Goal: Transaction & Acquisition: Book appointment/travel/reservation

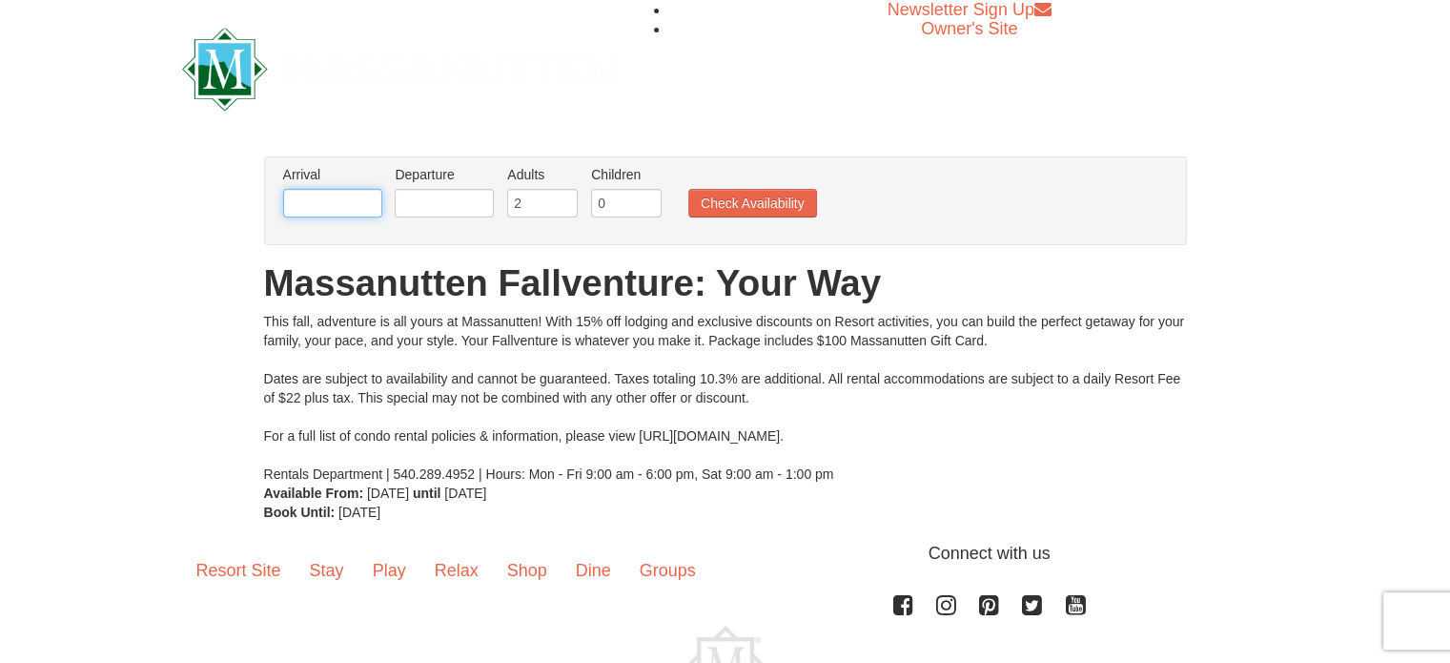
click at [351, 200] on input "text" at bounding box center [332, 203] width 99 height 29
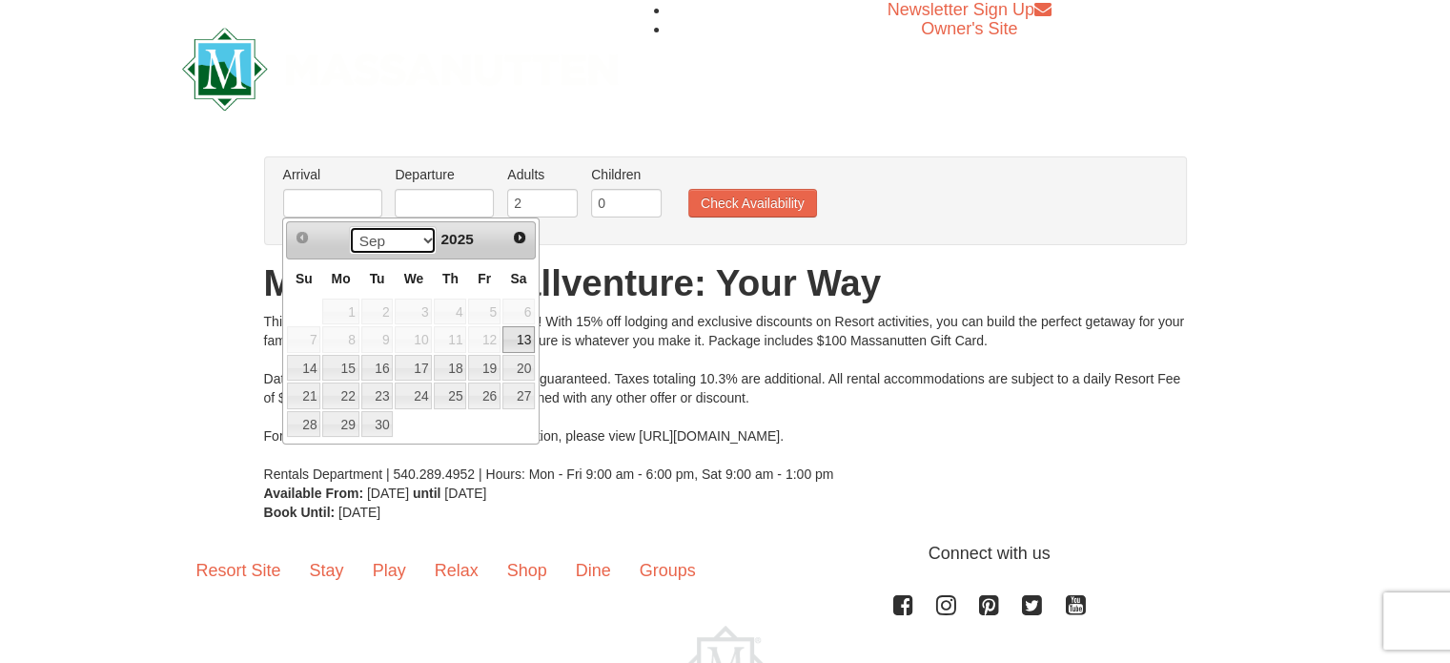
click at [417, 237] on select "Sep Oct Nov Dec" at bounding box center [393, 240] width 89 height 29
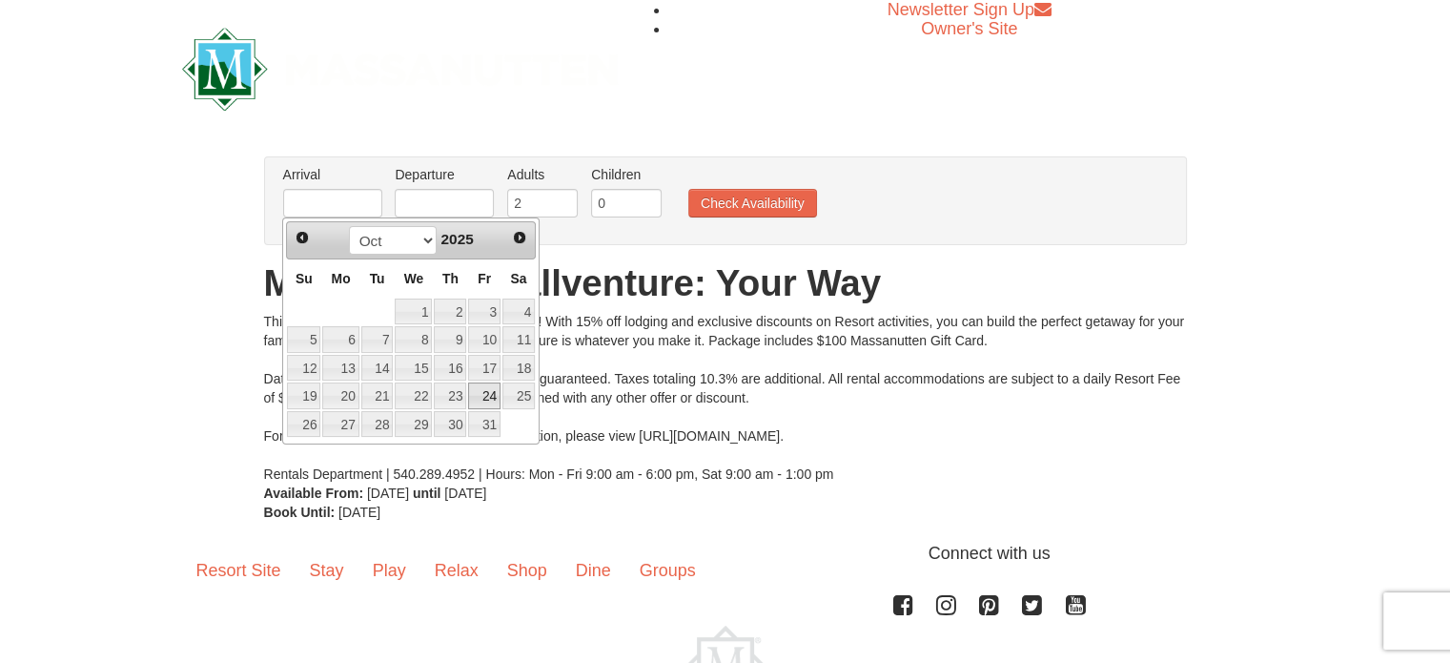
click at [492, 397] on link "24" at bounding box center [484, 395] width 32 height 27
type input "[DATE]"
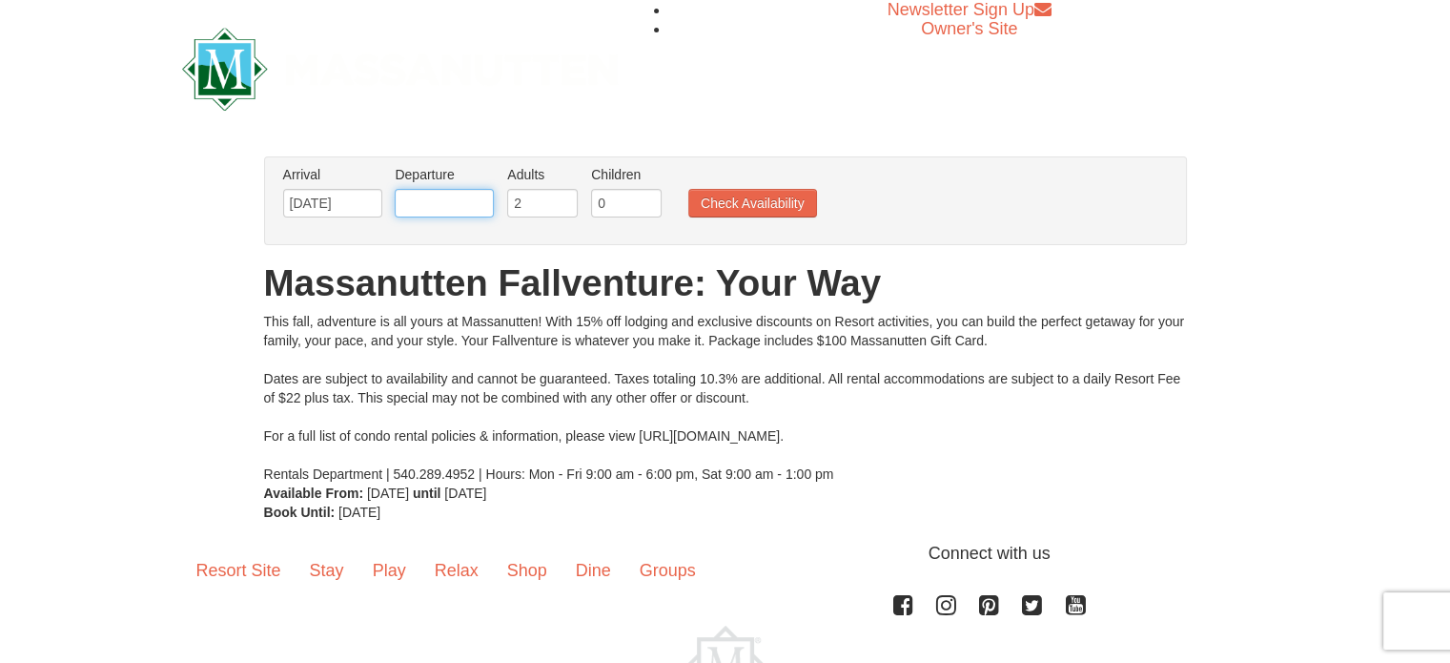
click at [416, 200] on input "text" at bounding box center [444, 203] width 99 height 29
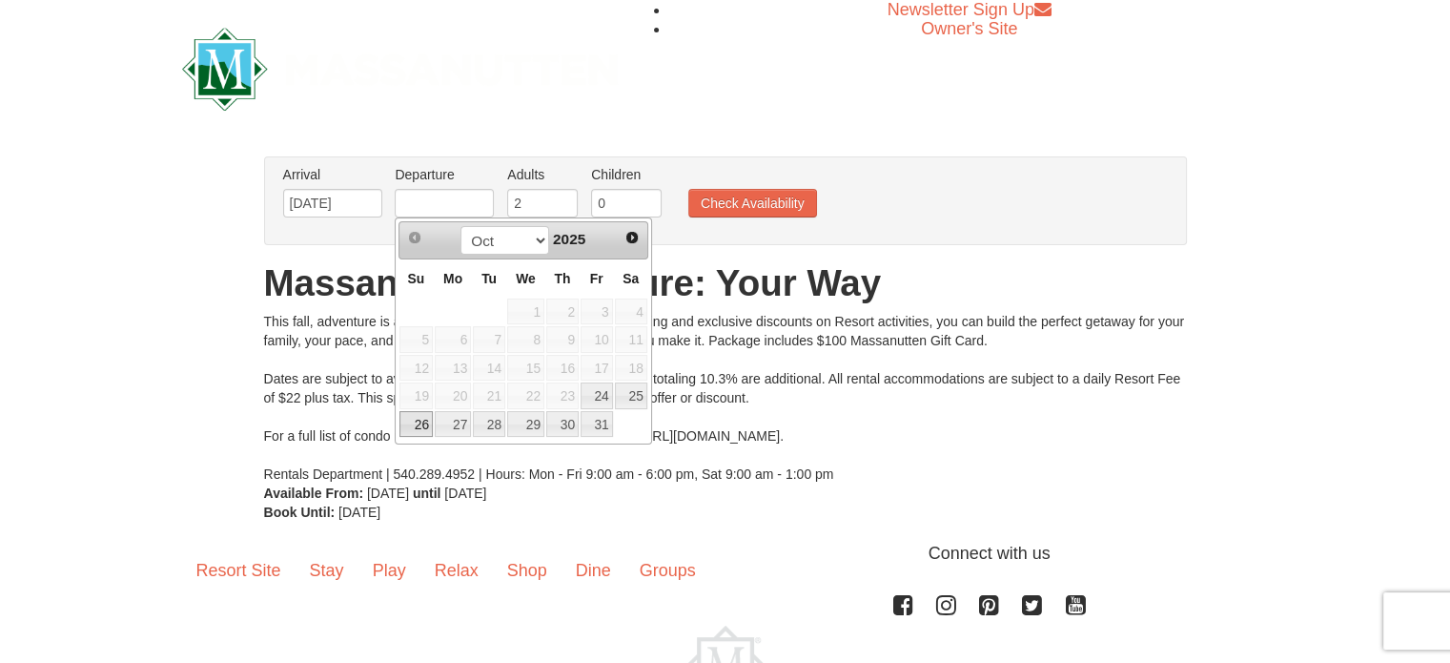
click at [420, 415] on link "26" at bounding box center [415, 424] width 33 height 27
type input "[DATE]"
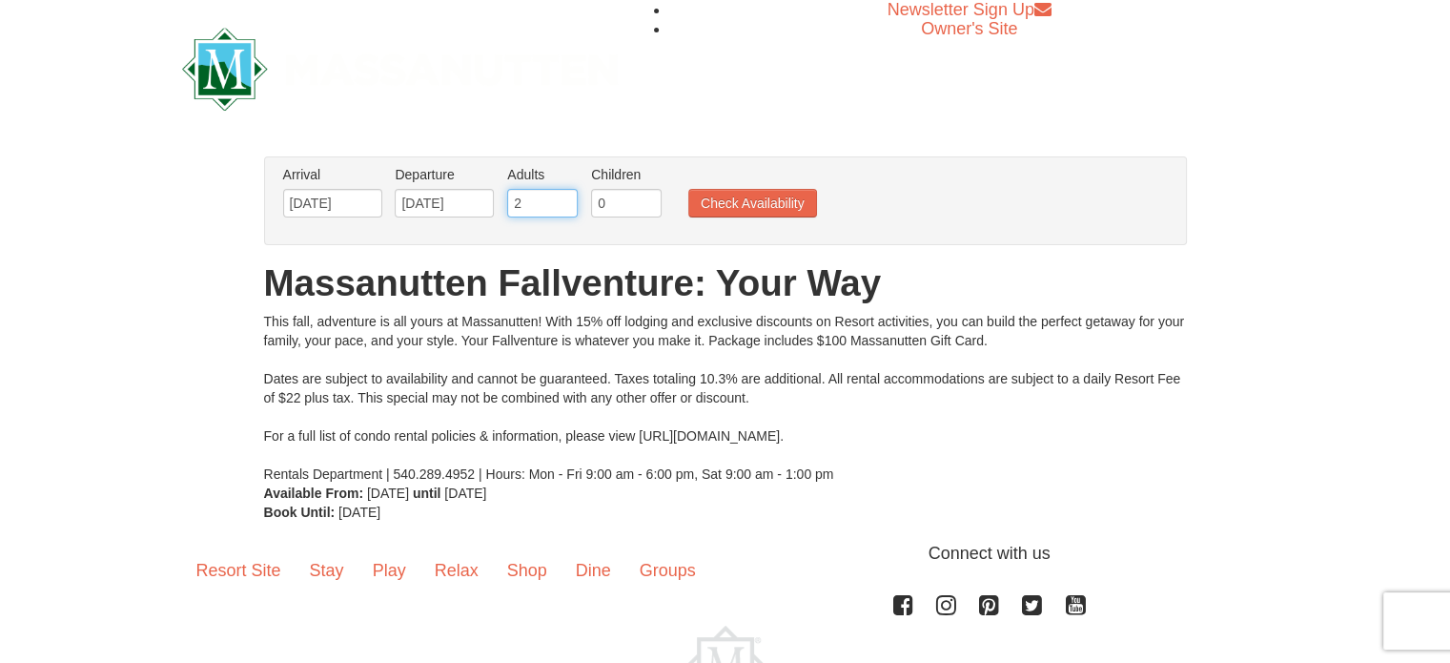
click at [525, 209] on input "2" at bounding box center [542, 203] width 71 height 29
click at [564, 195] on input "3" at bounding box center [542, 203] width 71 height 29
type input "4"
click at [564, 195] on input "4" at bounding box center [542, 203] width 71 height 29
click at [648, 194] on input "1" at bounding box center [626, 203] width 71 height 29
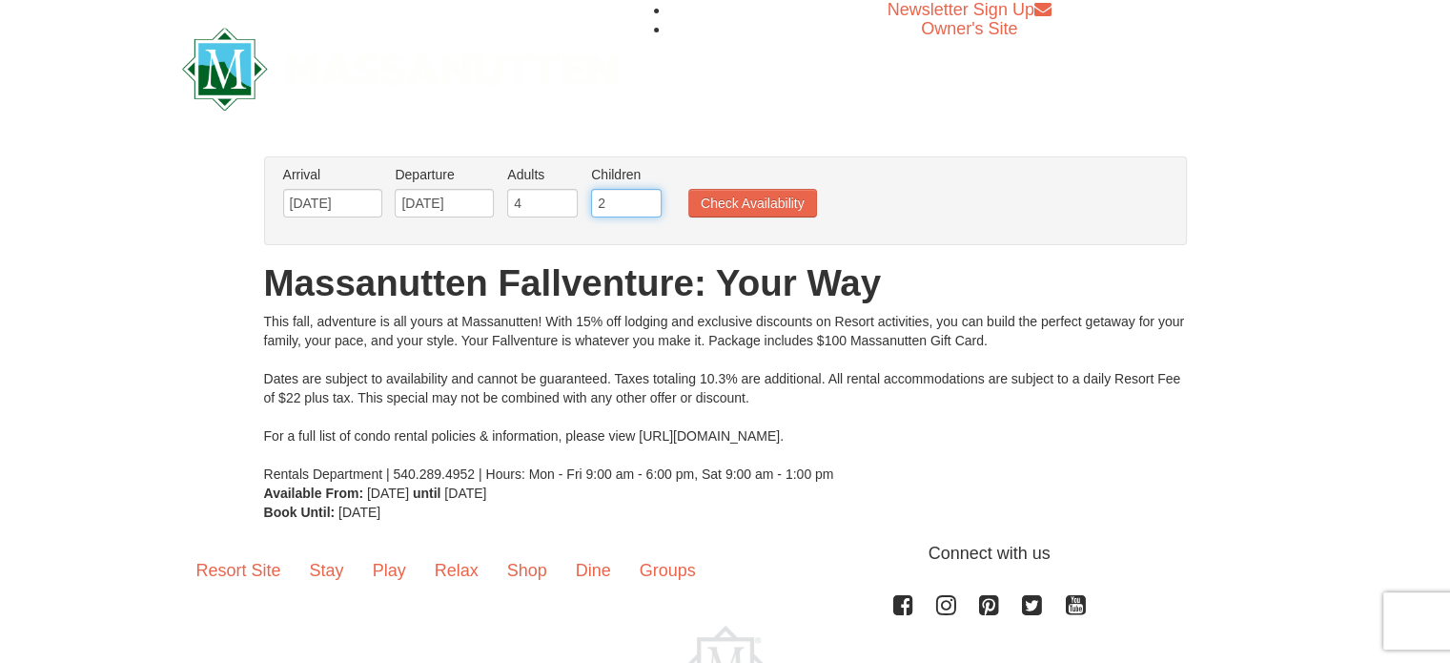
type input "2"
click at [648, 194] on input "2" at bounding box center [626, 203] width 71 height 29
click at [737, 202] on button "Check Availability" at bounding box center [752, 203] width 129 height 29
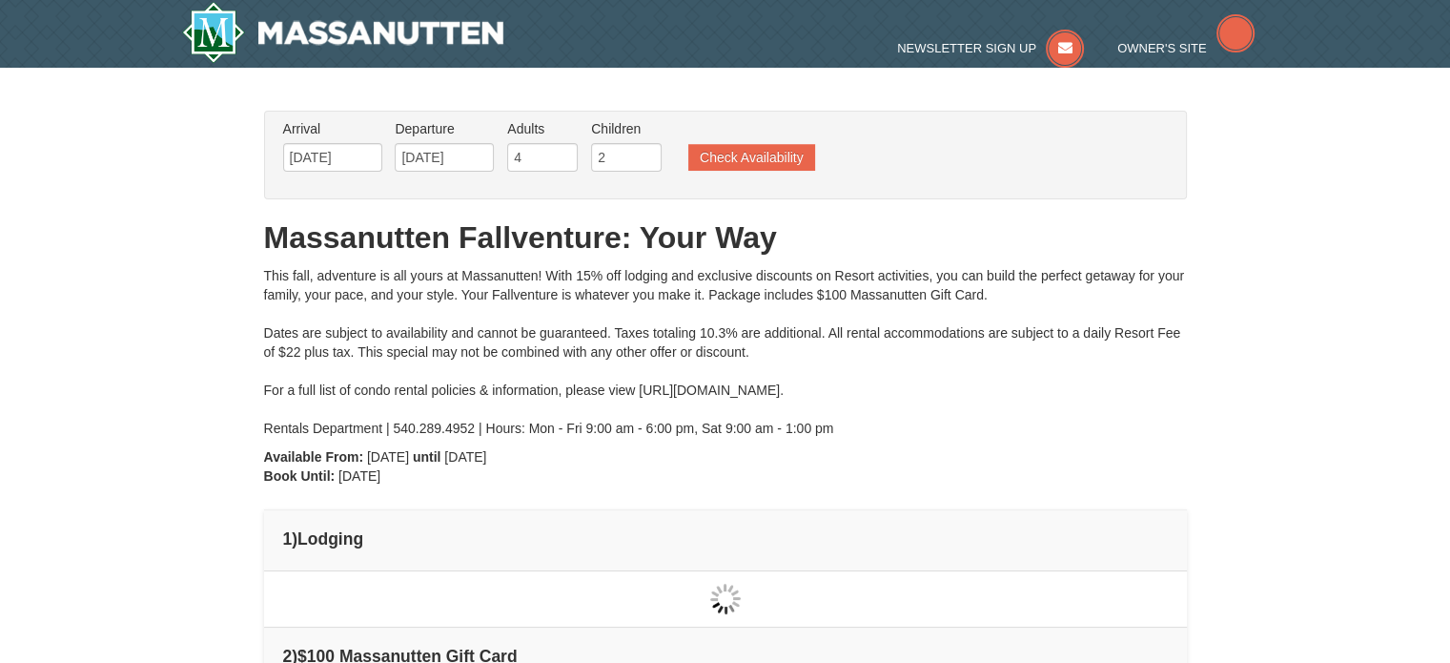
type input "[DATE]"
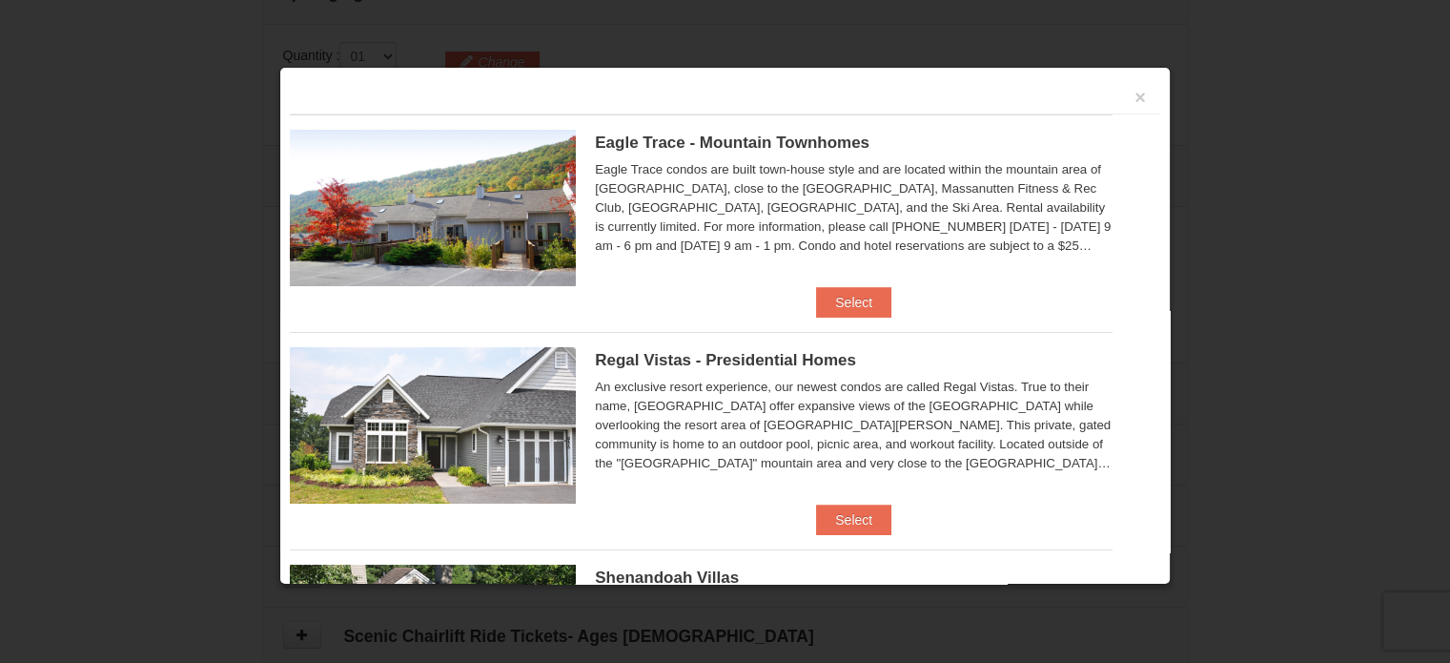
scroll to position [582, 0]
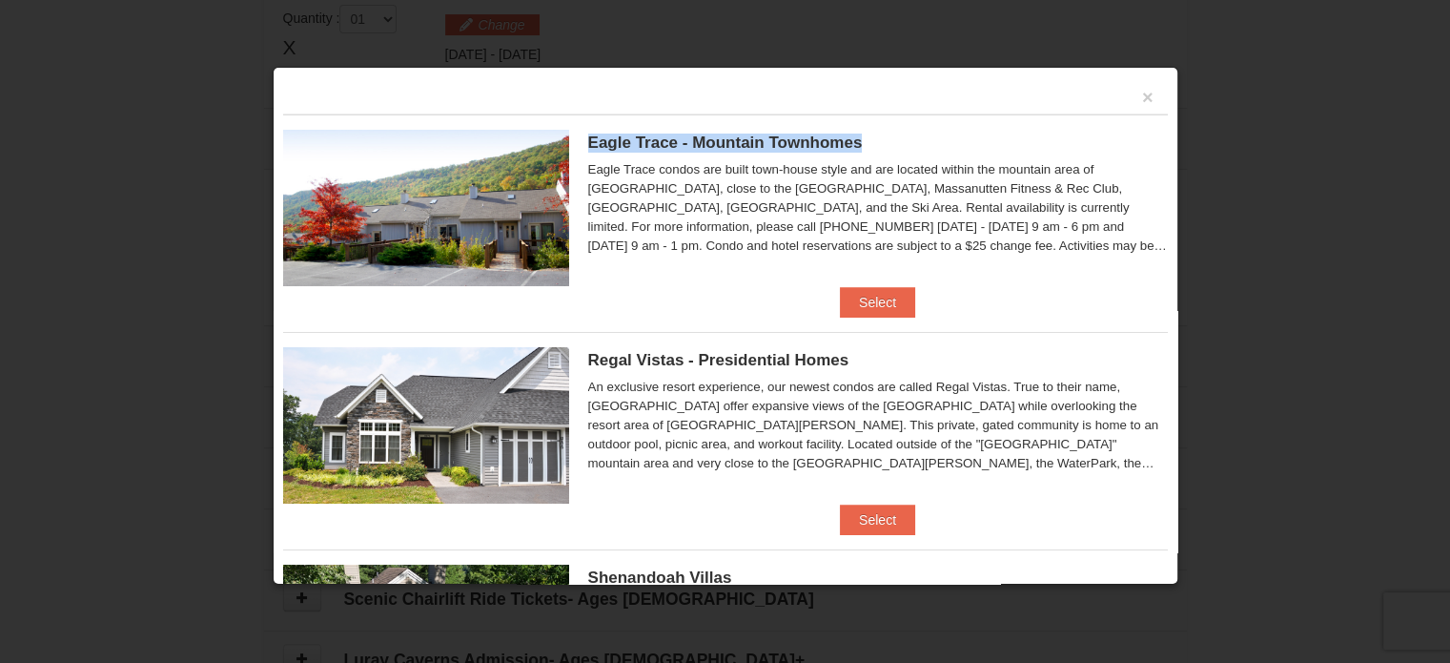
drag, startPoint x: 874, startPoint y: 133, endPoint x: 587, endPoint y: 134, distance: 286.9
click at [588, 134] on h5 "Eagle Trace - Mountain Townhomes" at bounding box center [878, 142] width 580 height 19
copy span "Eagle Trace - Mountain Townhomes"
click at [870, 287] on button "Select" at bounding box center [877, 302] width 75 height 31
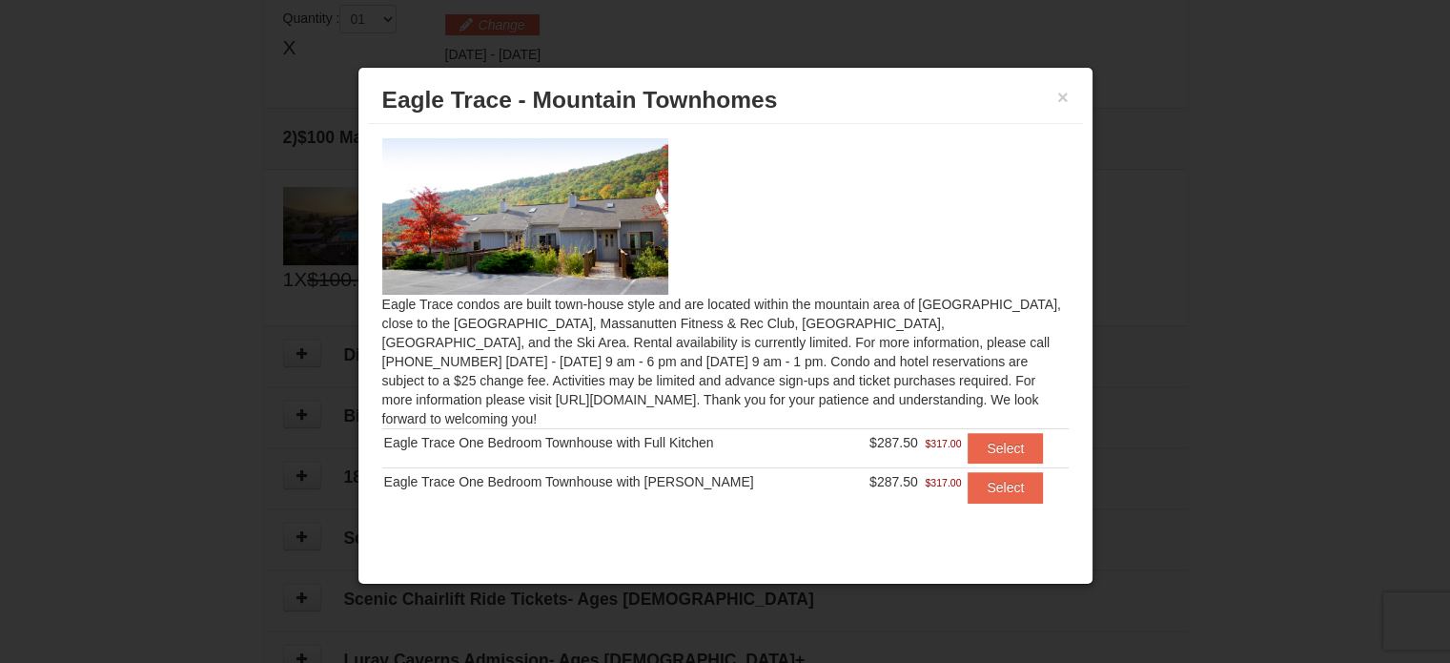
click at [633, 106] on span "Eagle Trace - Mountain Townhomes" at bounding box center [580, 100] width 396 height 26
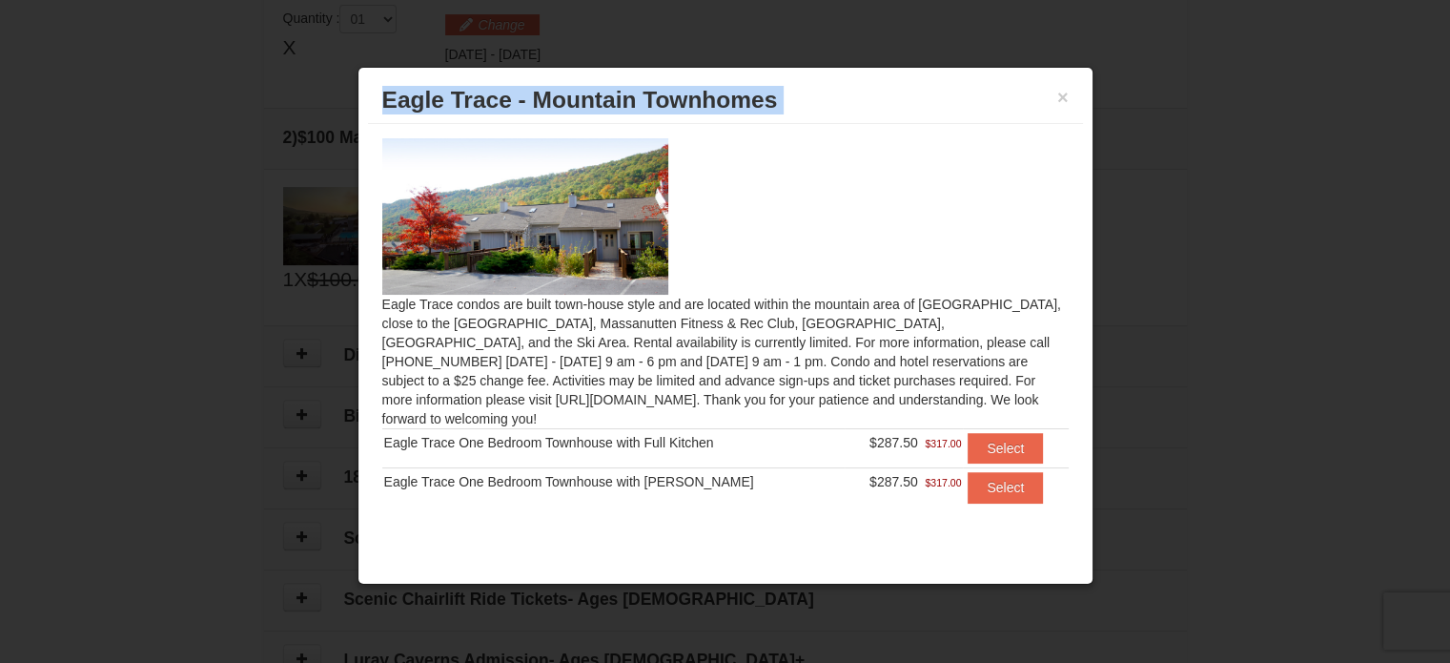
click at [633, 106] on span "Eagle Trace - Mountain Townhomes" at bounding box center [580, 100] width 396 height 26
copy div "Eagle Trace - Mountain Townhomes"
drag, startPoint x: 383, startPoint y: 418, endPoint x: 908, endPoint y: 430, distance: 524.4
click at [908, 430] on tr "Eagle Trace One Bedroom Townhouse with Full Kitchen $287.50 $317.00 Select" at bounding box center [725, 447] width 686 height 39
copy tr "Eagle Trace One Bedroom Townhouse with Full Kitchen $287.50"
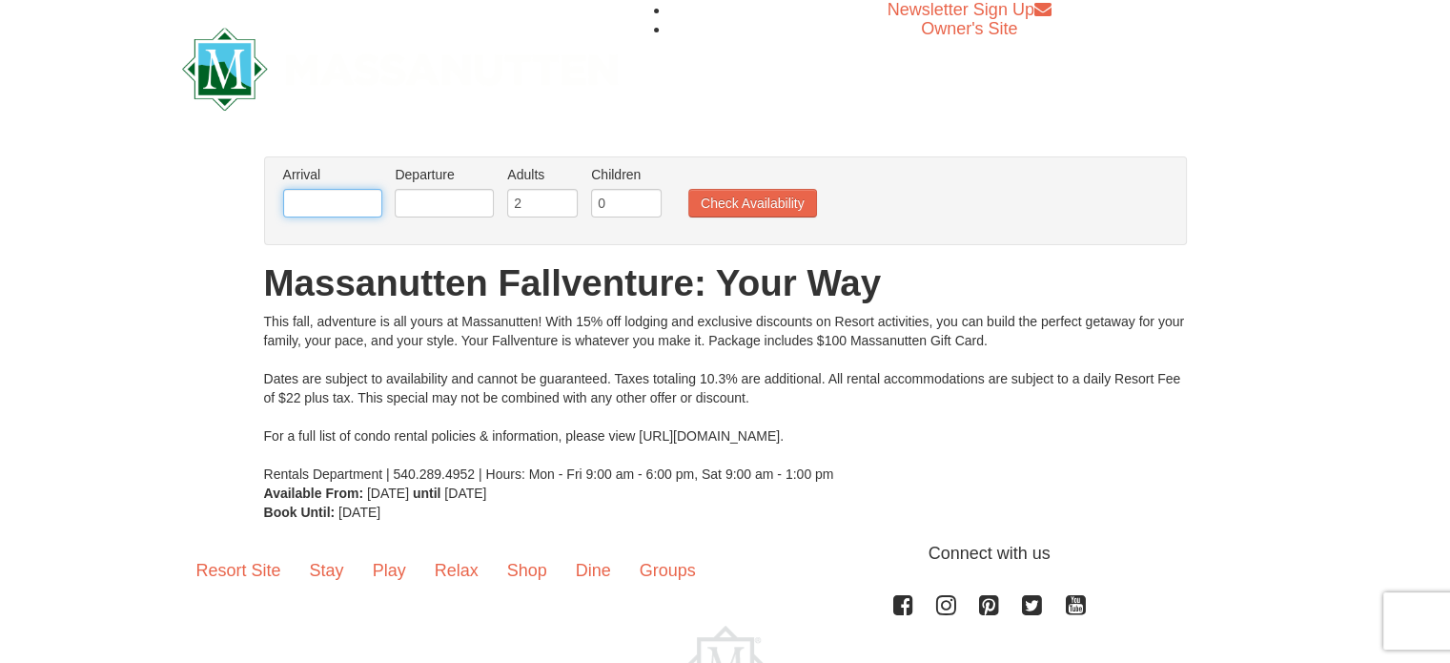
click at [347, 202] on input "text" at bounding box center [332, 203] width 99 height 29
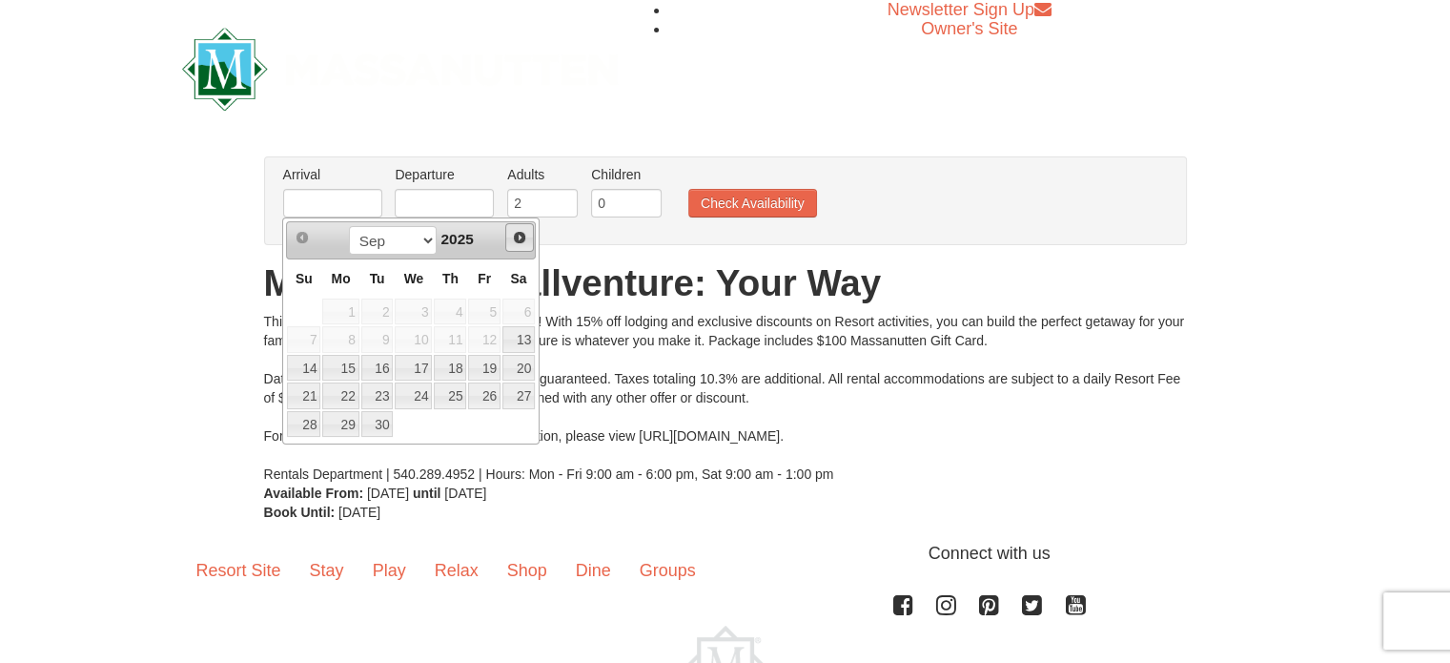
click at [518, 234] on span "Next" at bounding box center [519, 237] width 15 height 15
click at [493, 395] on link "24" at bounding box center [484, 395] width 32 height 27
type input "[DATE]"
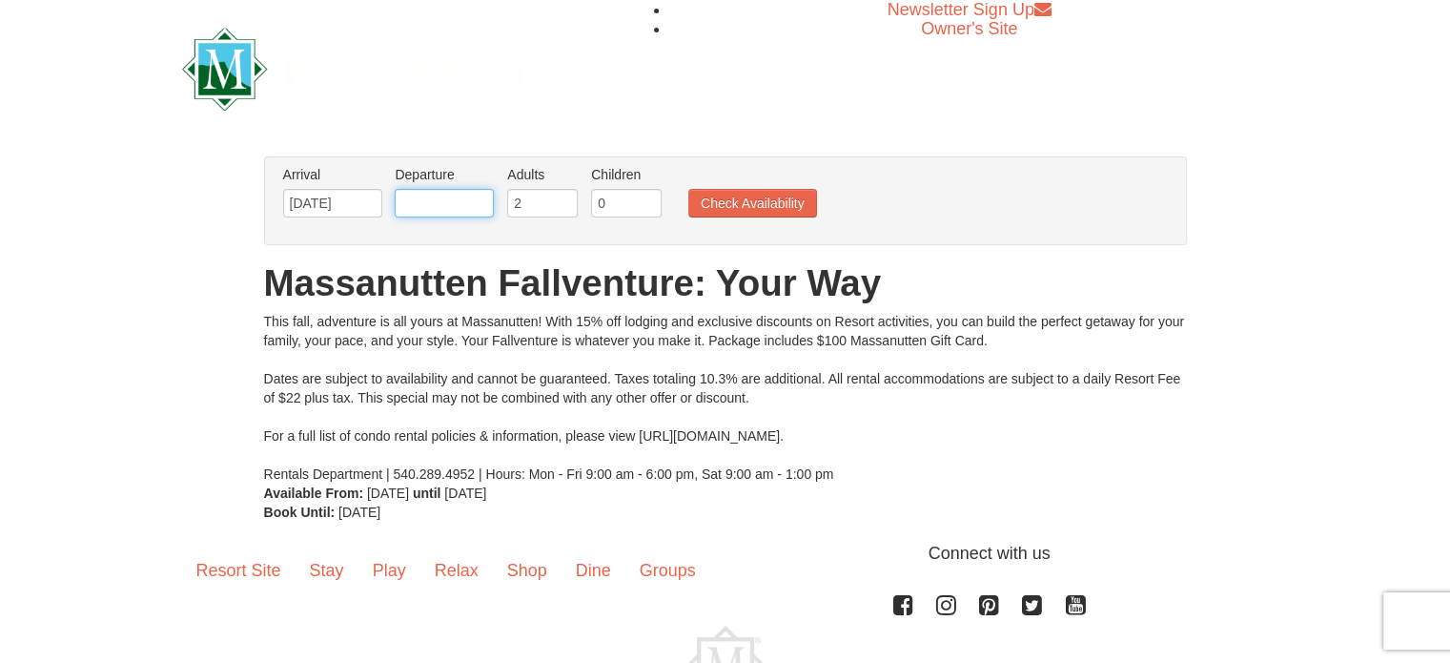
click at [439, 208] on input "text" at bounding box center [444, 203] width 99 height 29
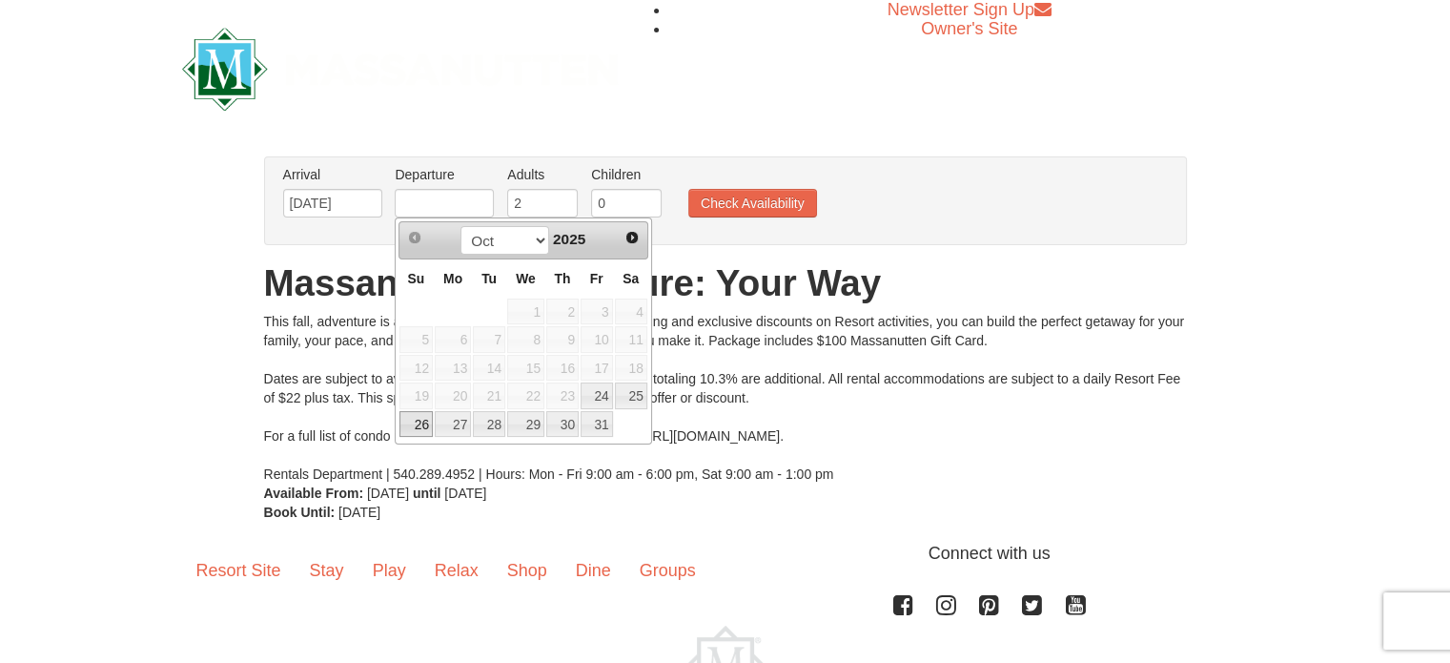
click at [416, 425] on link "26" at bounding box center [415, 424] width 33 height 27
type input "[DATE]"
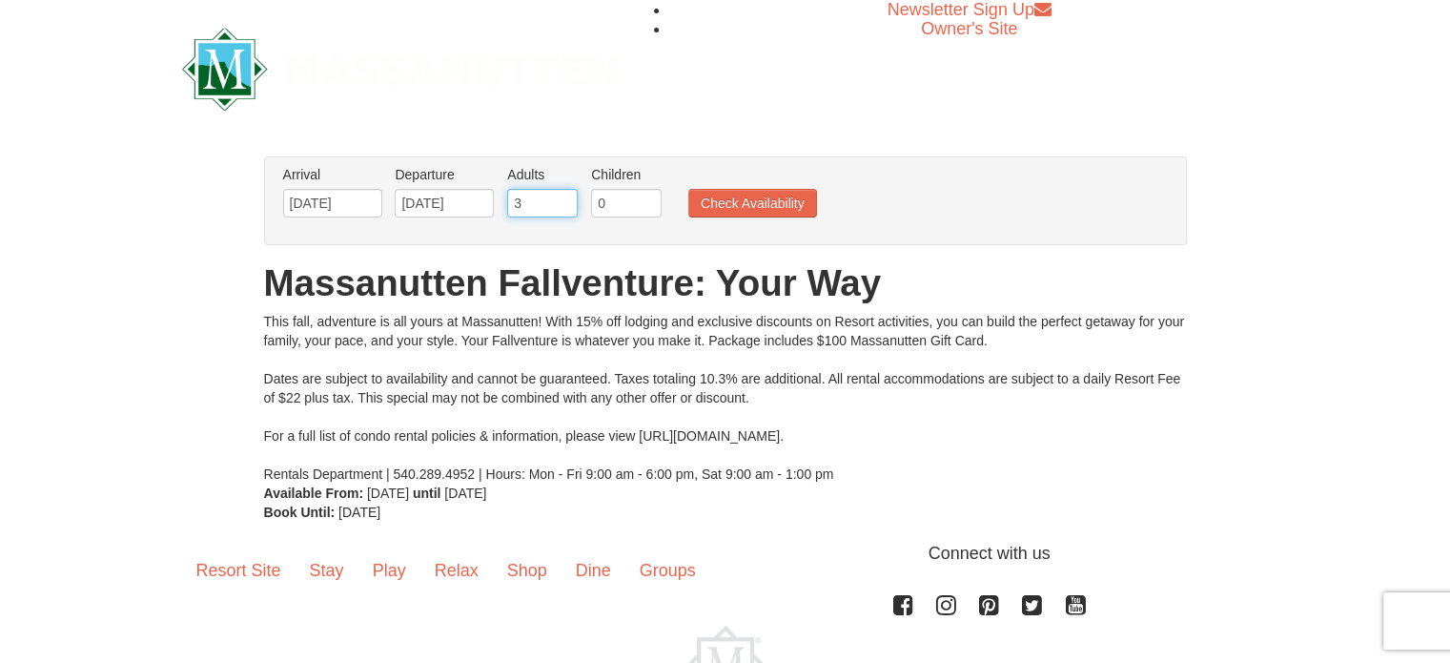
click at [561, 197] on input "3" at bounding box center [542, 203] width 71 height 29
type input "4"
click at [561, 197] on input "4" at bounding box center [542, 203] width 71 height 29
click at [648, 198] on input "1" at bounding box center [626, 203] width 71 height 29
type input "2"
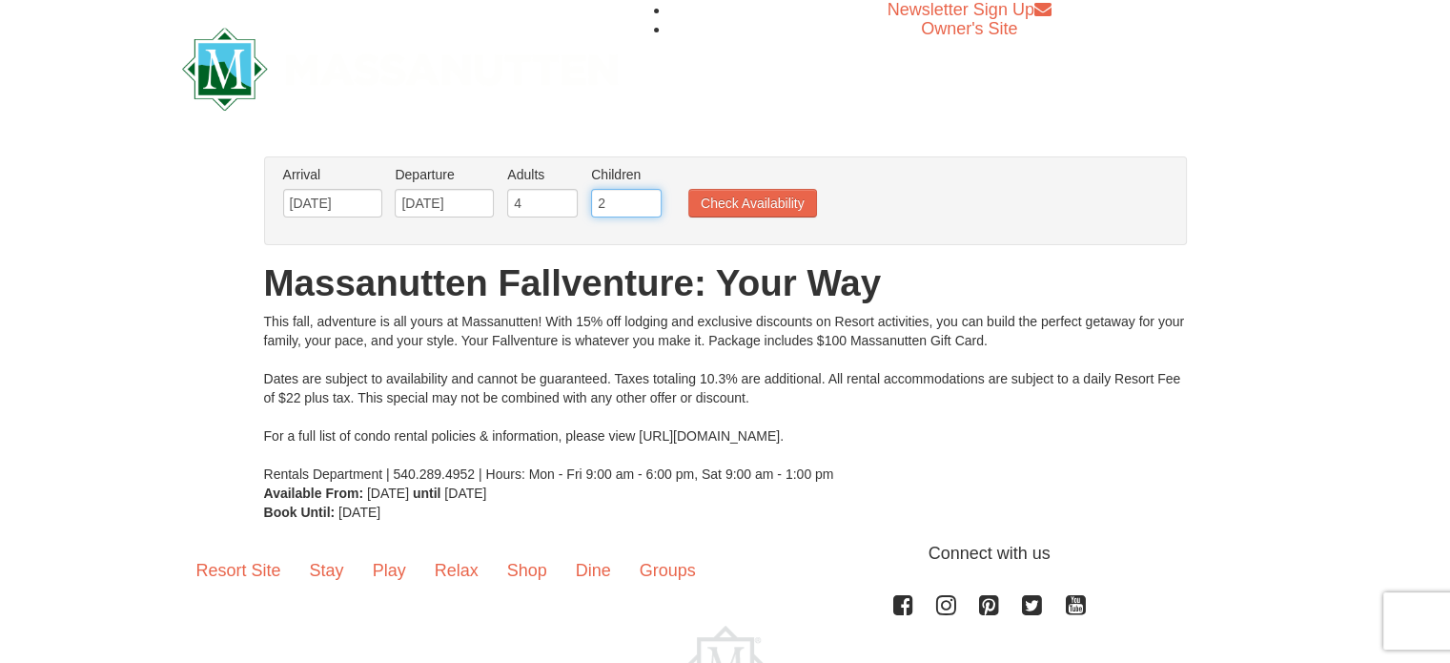
click at [648, 198] on input "2" at bounding box center [626, 203] width 71 height 29
click at [732, 197] on button "Check Availability" at bounding box center [752, 203] width 129 height 29
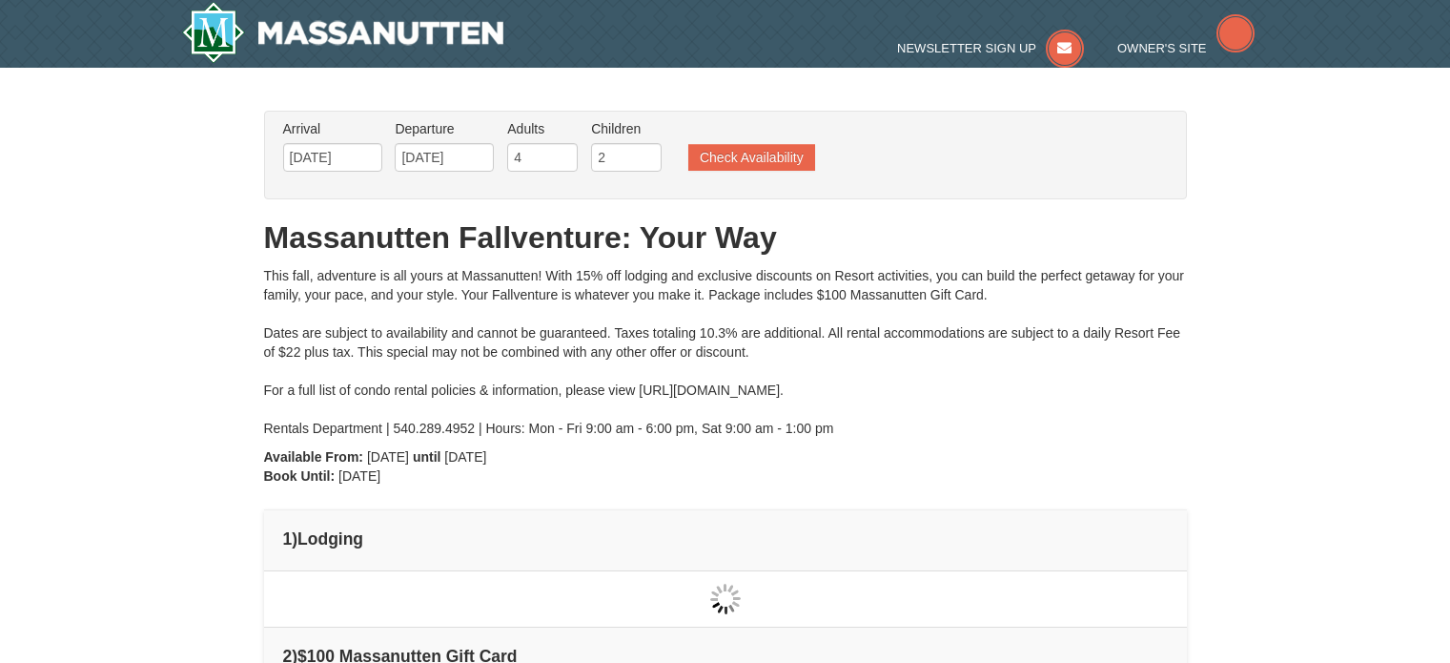
type input "[DATE]"
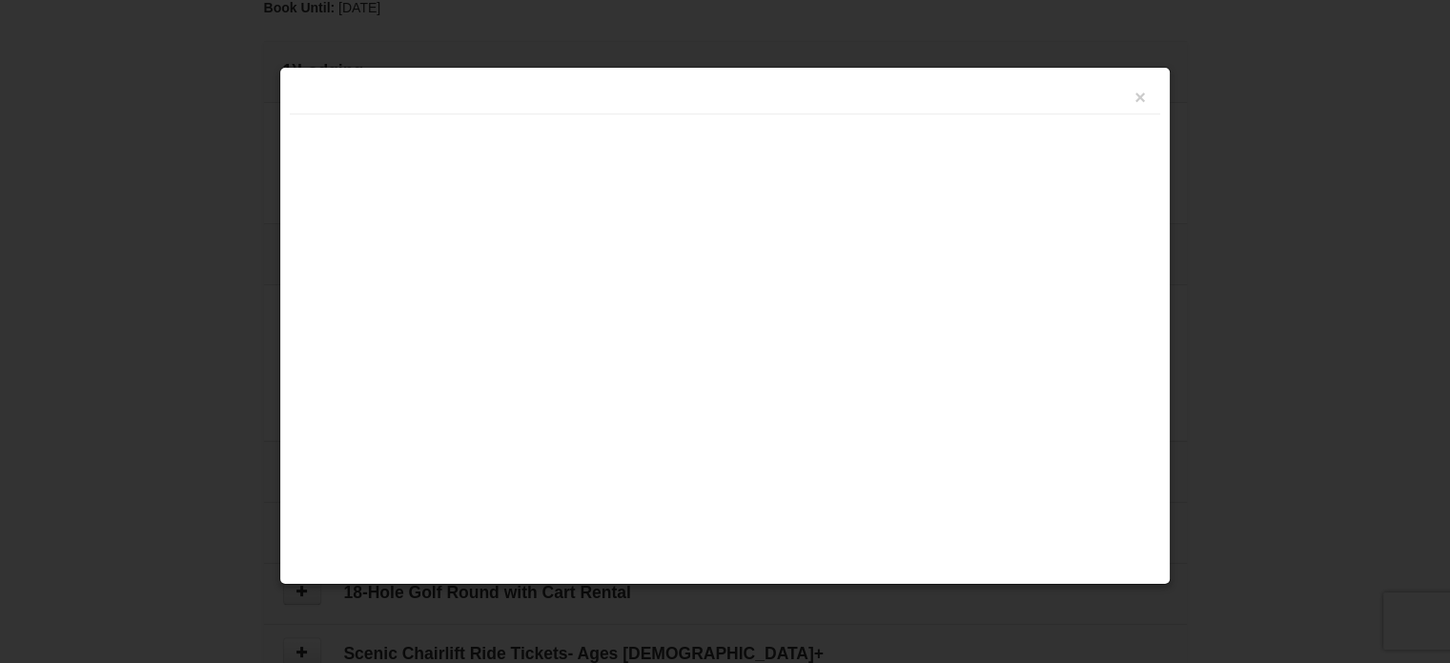
scroll to position [582, 0]
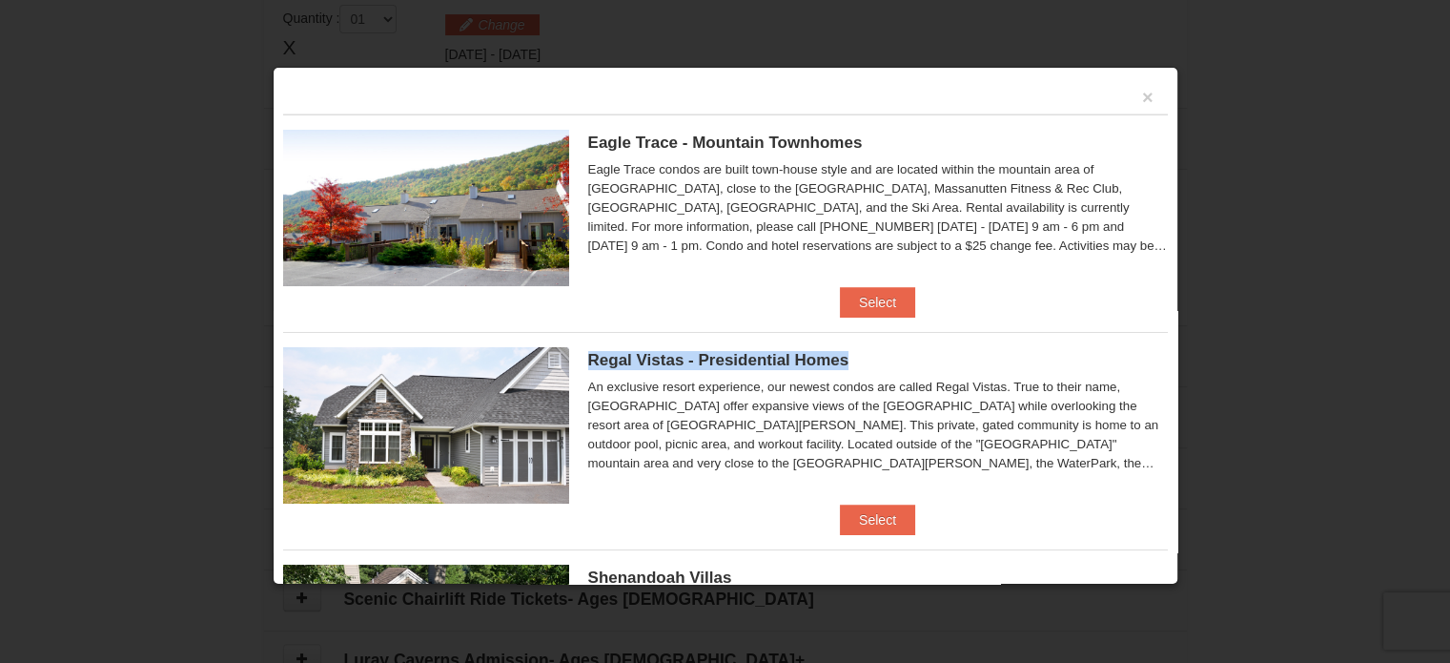
drag, startPoint x: 858, startPoint y: 359, endPoint x: 589, endPoint y: 358, distance: 268.8
click at [589, 358] on h5 "Regal Vistas - Presidential Homes" at bounding box center [878, 360] width 580 height 19
copy span "Regal Vistas - Presidential Homes"
click at [879, 513] on button "Select" at bounding box center [877, 519] width 75 height 31
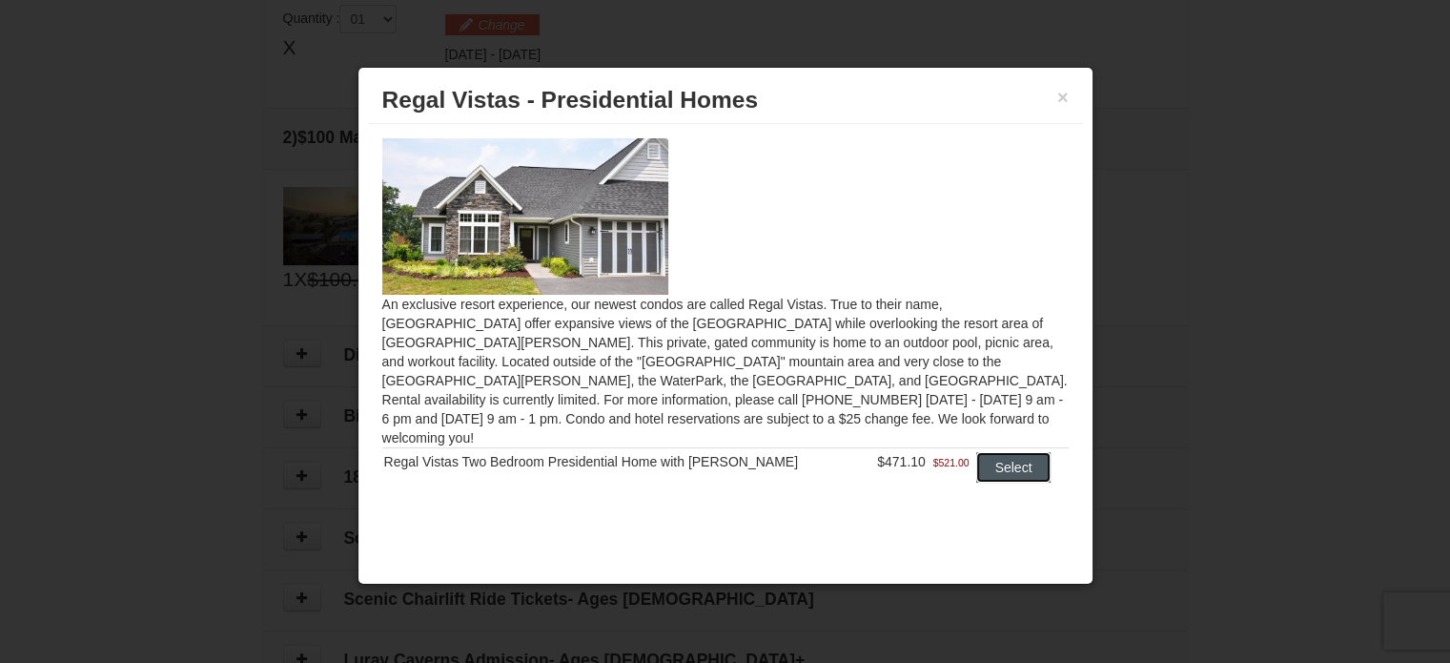
click at [1005, 453] on button "Select" at bounding box center [1013, 467] width 75 height 31
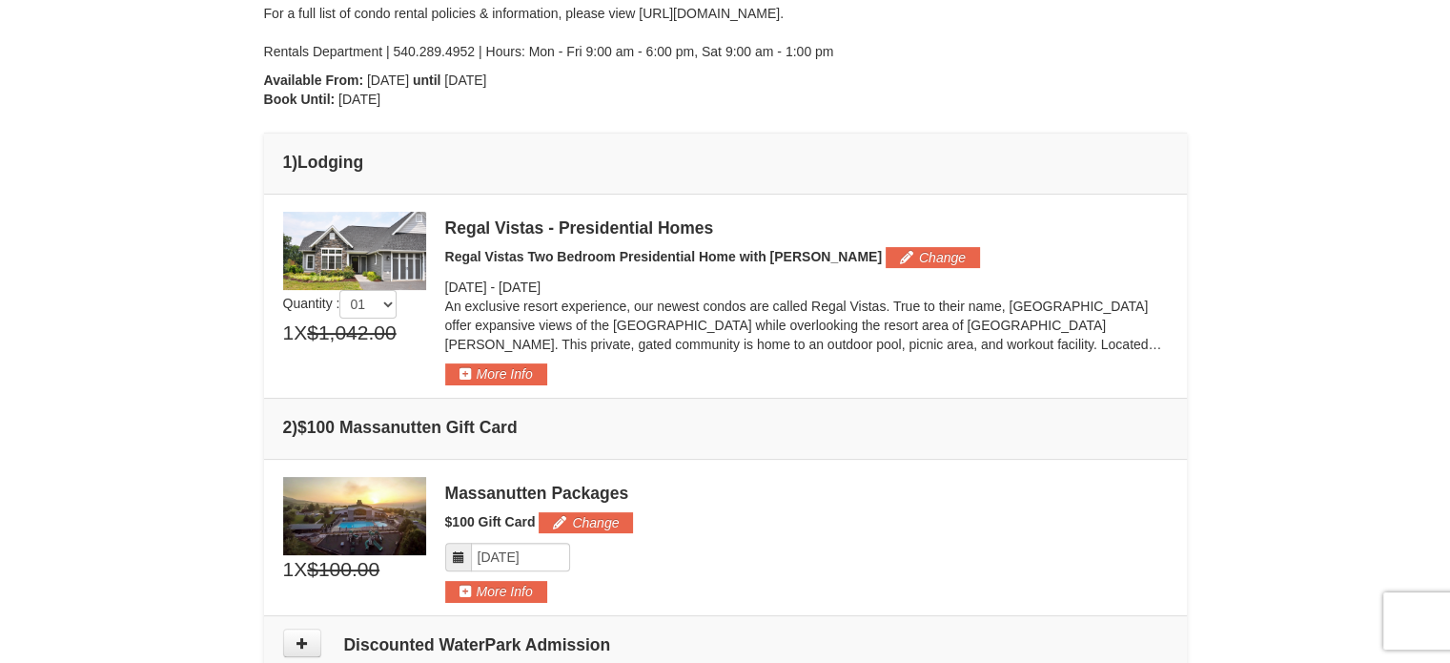
scroll to position [377, 0]
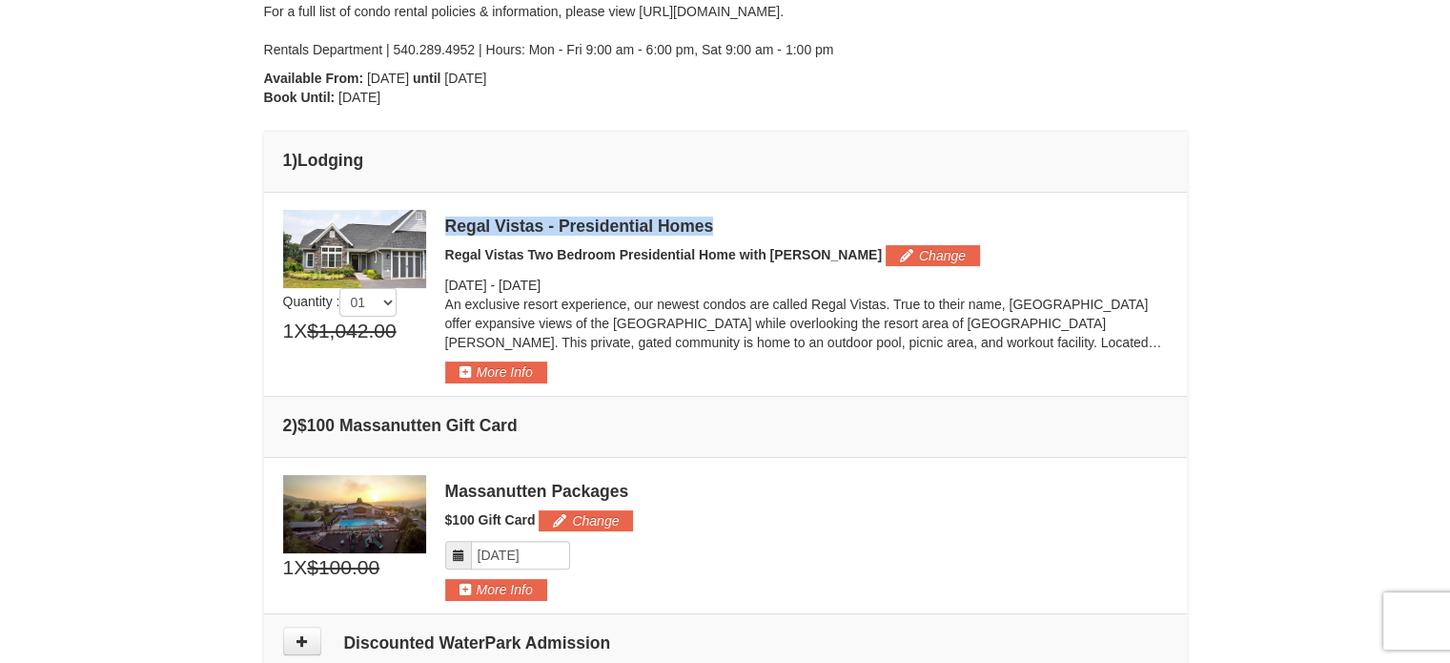
drag, startPoint x: 726, startPoint y: 228, endPoint x: 444, endPoint y: 217, distance: 282.4
click at [445, 217] on div "Regal Vistas - Presidential Homes" at bounding box center [806, 225] width 723 height 19
copy div "Regal Vistas - Presidential Homes"
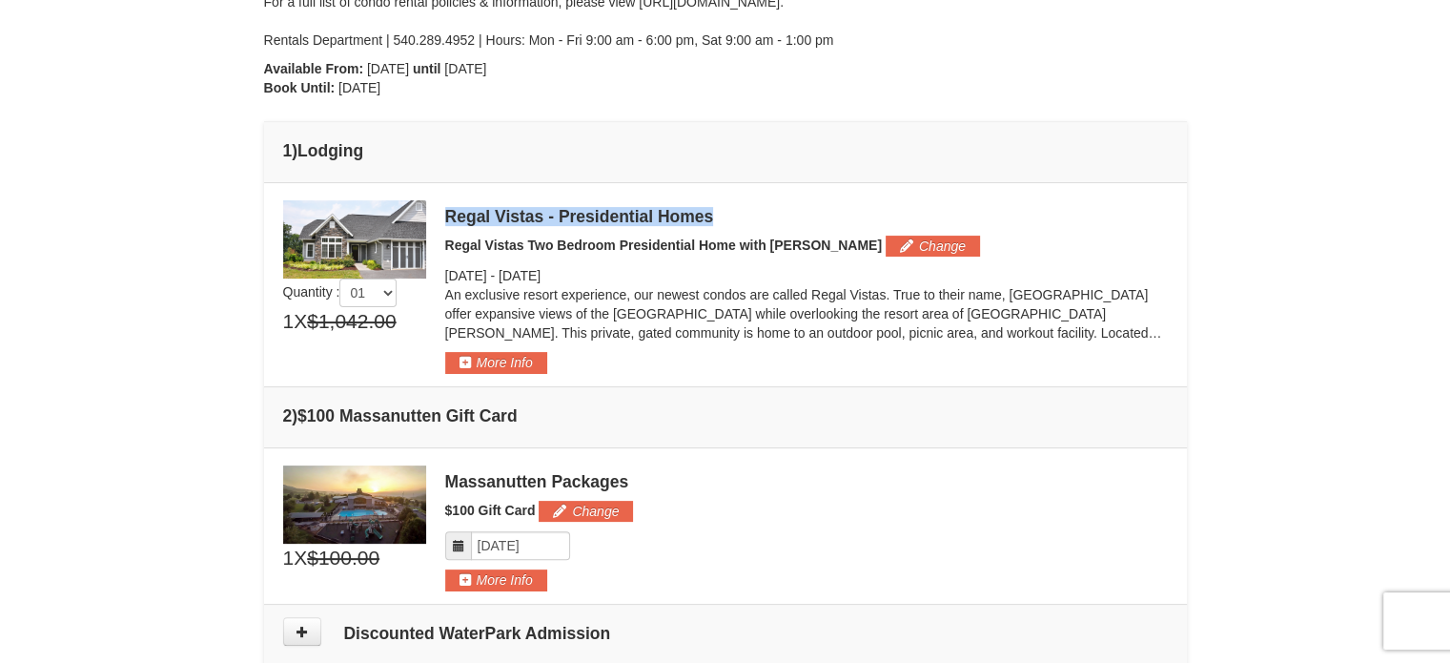
scroll to position [395, 0]
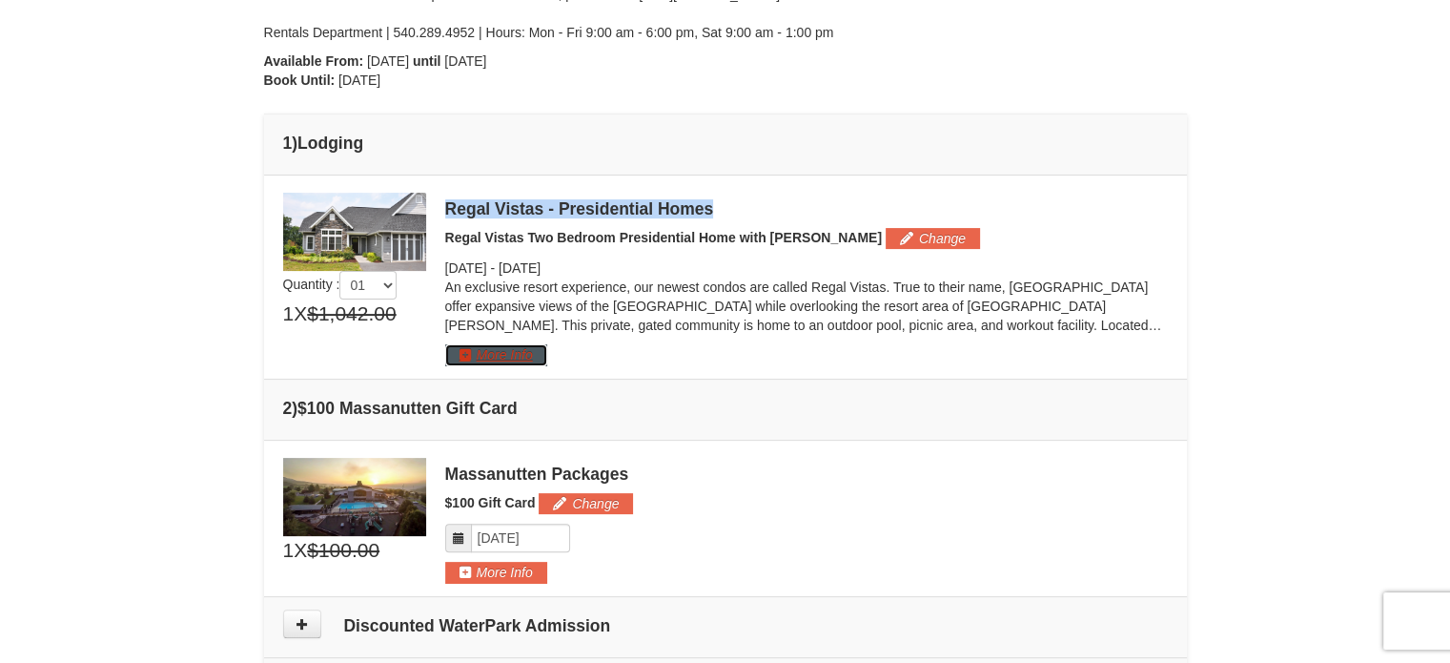
click at [520, 363] on button "More Info" at bounding box center [496, 354] width 102 height 21
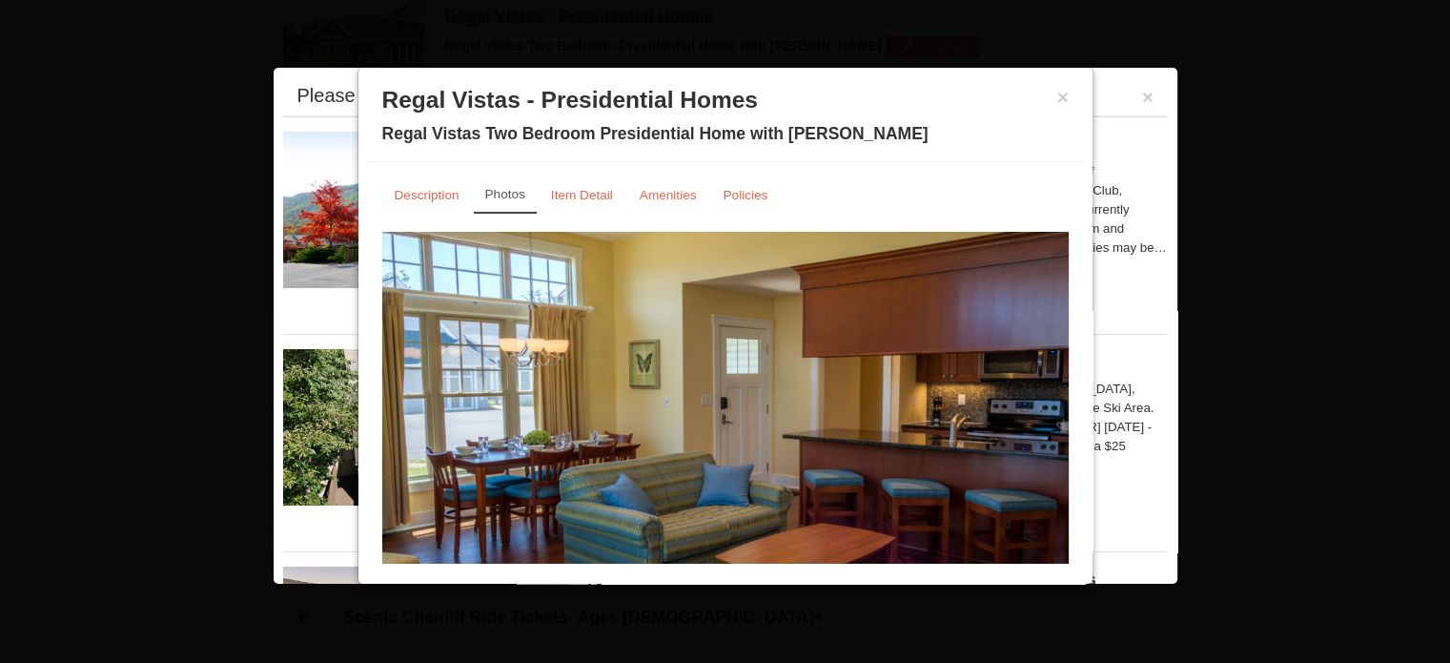
scroll to position [76, 0]
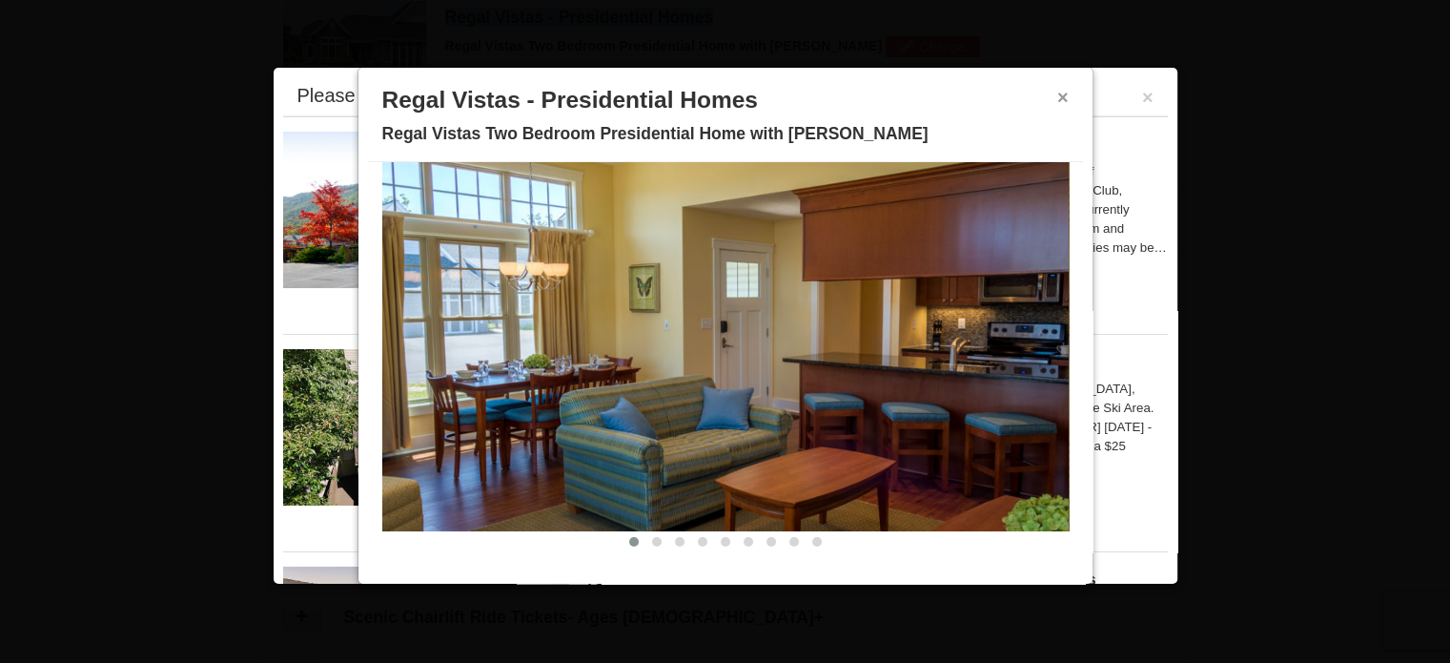
click at [1057, 88] on button "×" at bounding box center [1062, 97] width 11 height 19
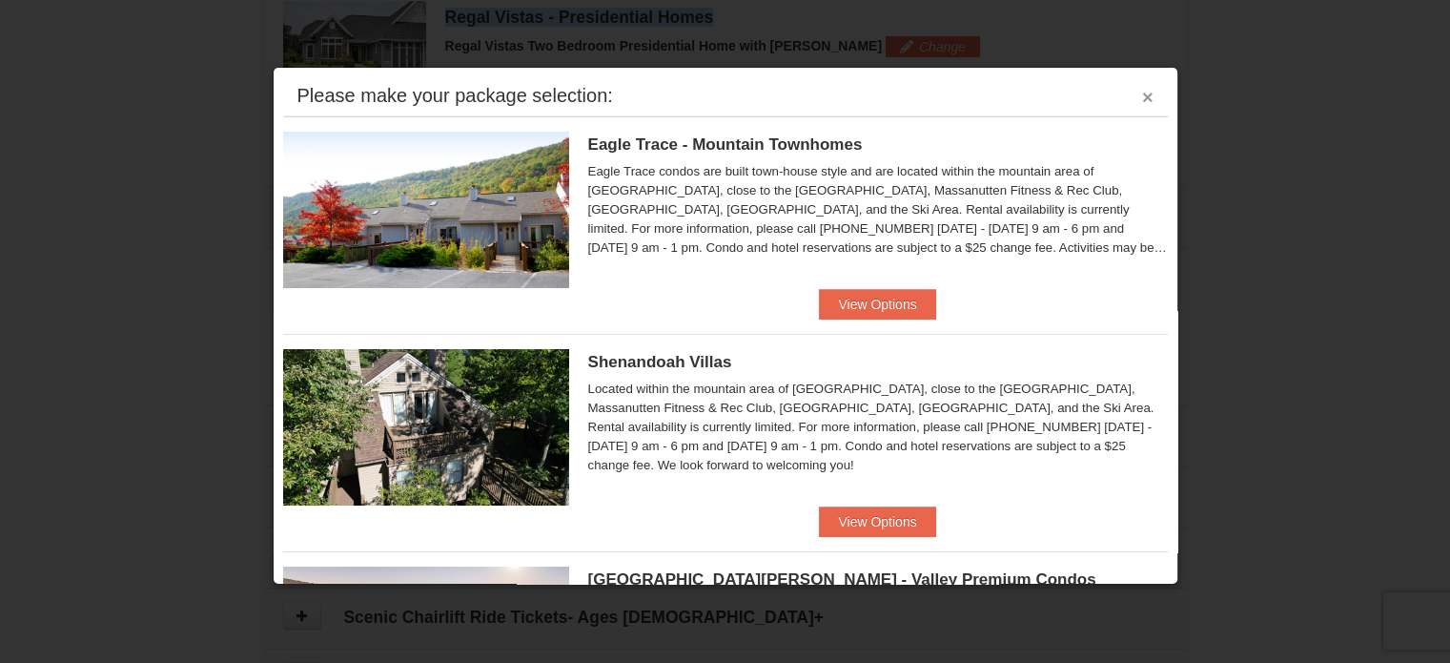
click at [1142, 93] on button "×" at bounding box center [1147, 97] width 11 height 19
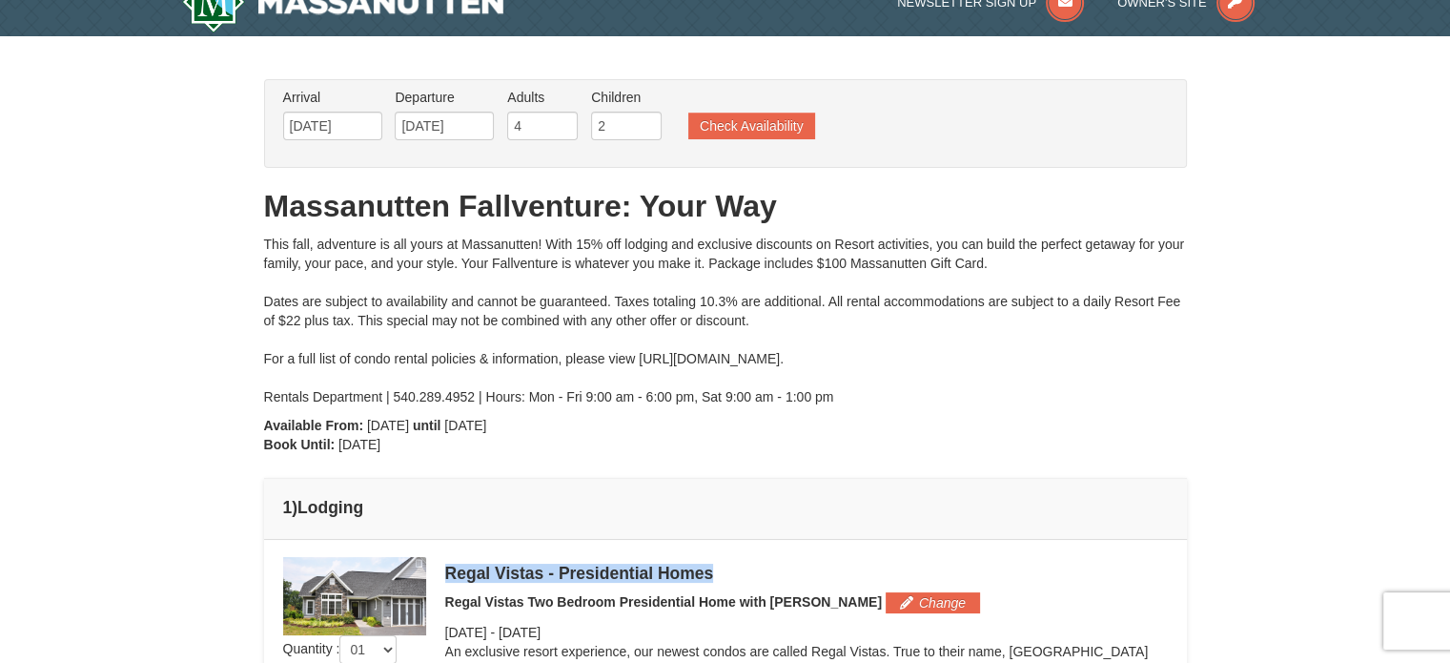
scroll to position [0, 0]
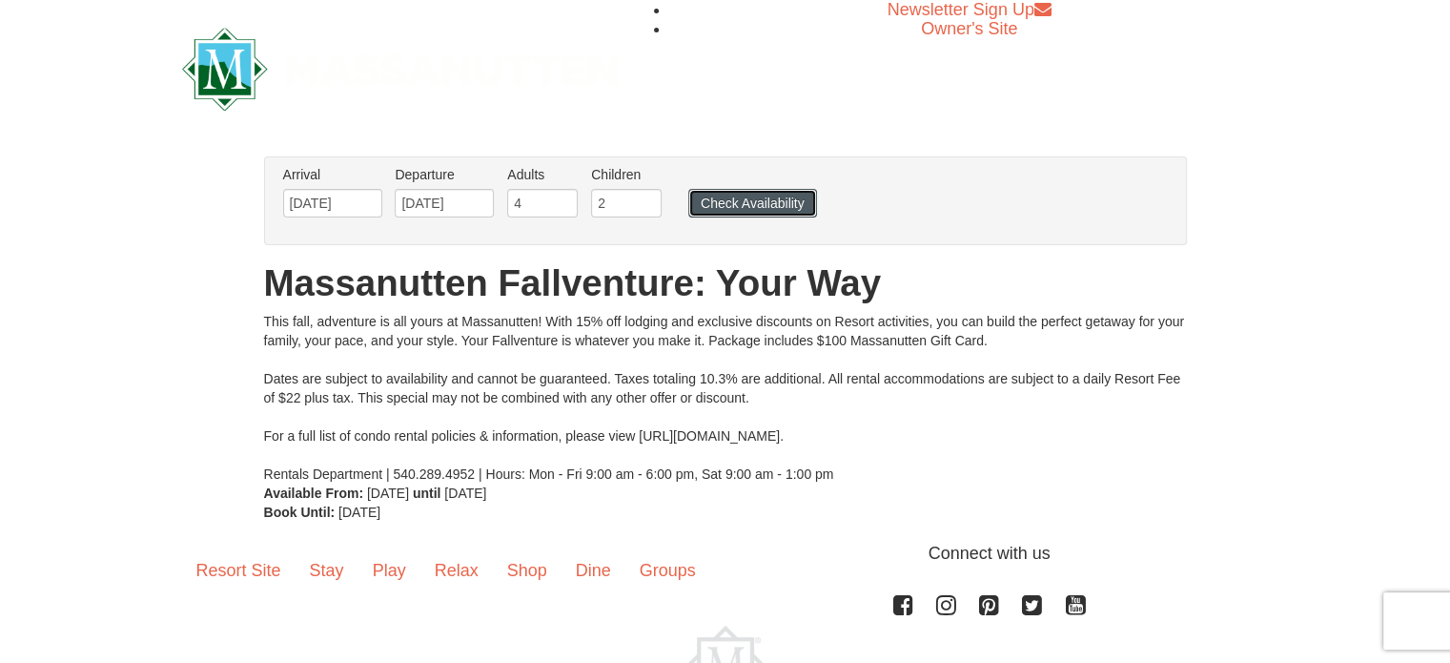
click at [717, 206] on button "Check Availability" at bounding box center [752, 203] width 129 height 29
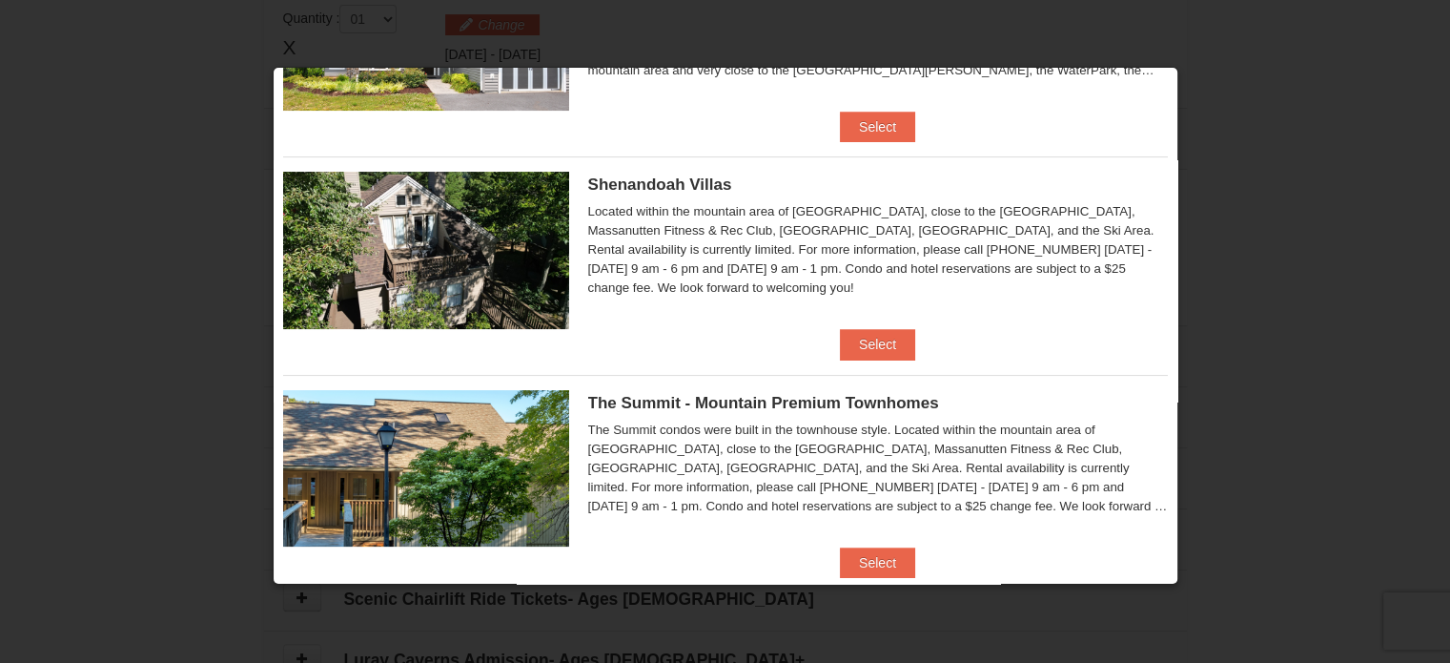
scroll to position [379, 0]
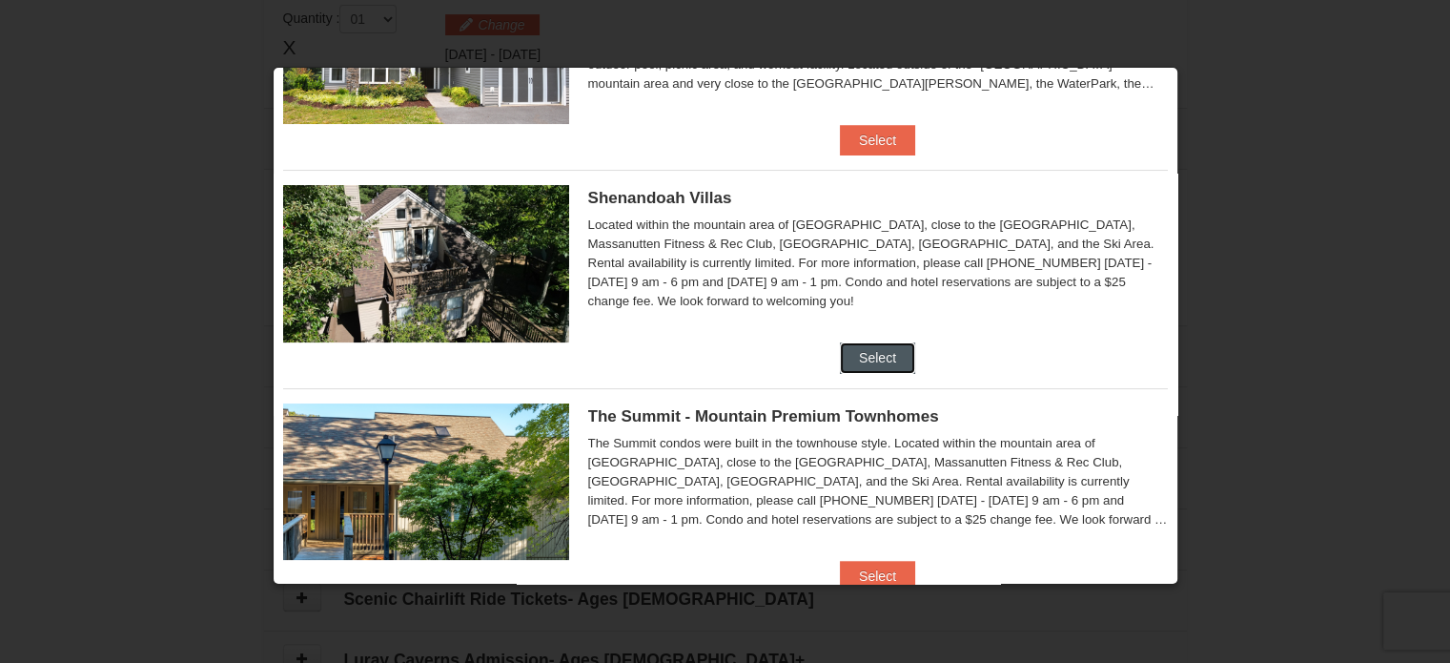
click at [885, 357] on button "Select" at bounding box center [877, 357] width 75 height 31
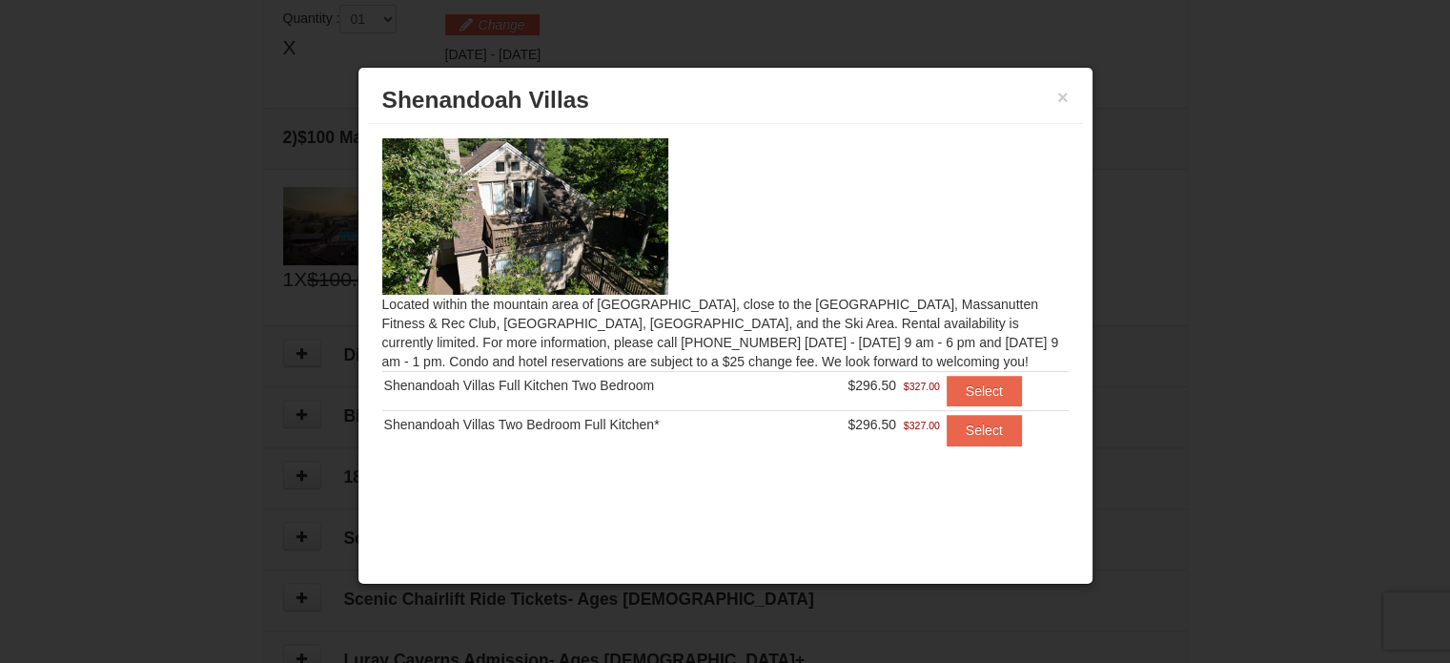
drag, startPoint x: 675, startPoint y: 383, endPoint x: 381, endPoint y: 380, distance: 293.6
click at [382, 380] on td "Shenandoah Villas Full Kitchen Two Bedroom" at bounding box center [590, 390] width 417 height 39
copy div "Shenandoah Villas Full Kitchen Two Bedroom"
click at [551, 290] on img at bounding box center [525, 216] width 286 height 156
click at [384, 391] on div "Shenandoah Villas Full Kitchen Two Bedroom" at bounding box center [590, 385] width 413 height 19
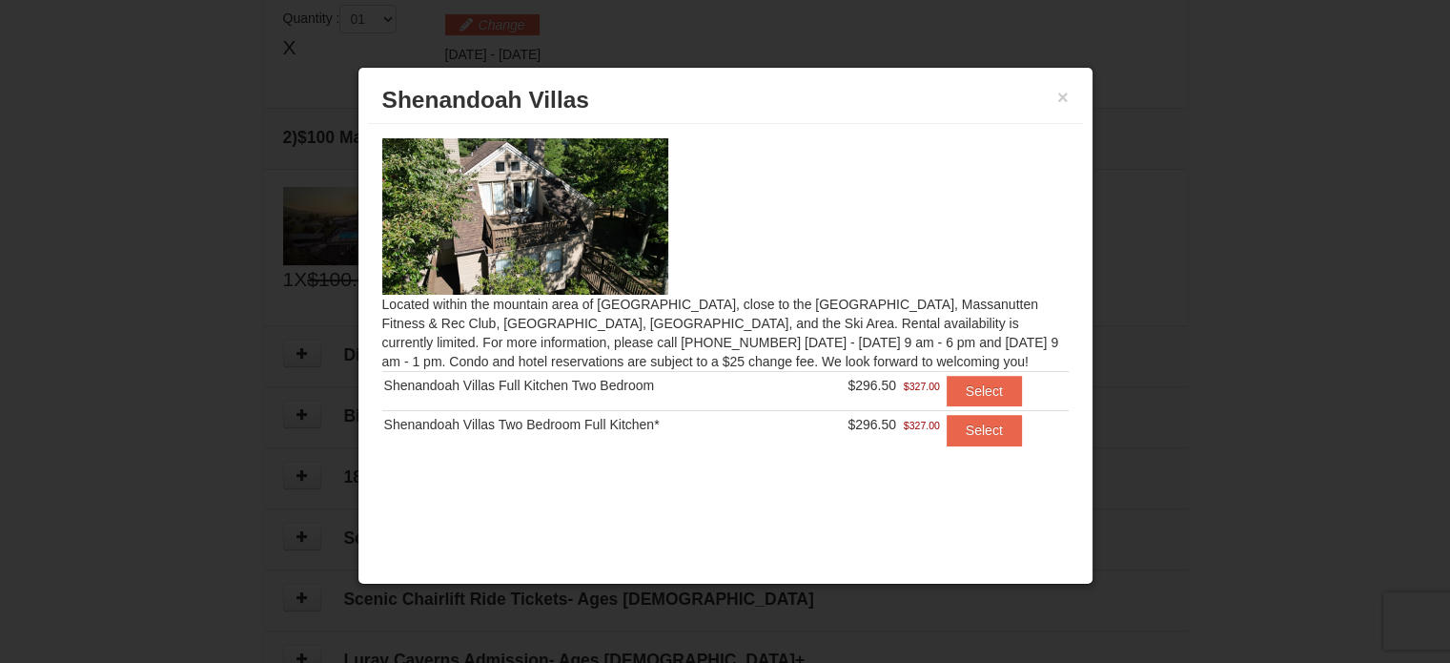
drag, startPoint x: 384, startPoint y: 388, endPoint x: 890, endPoint y: 390, distance: 506.2
click at [890, 390] on tr "Shenandoah Villas Full Kitchen Two Bedroom $296.50 $327.00 Select" at bounding box center [725, 390] width 686 height 39
copy tr "Shenandoah Villas Full Kitchen Two Bedroom $296.50"
click at [984, 388] on button "Select" at bounding box center [984, 391] width 75 height 31
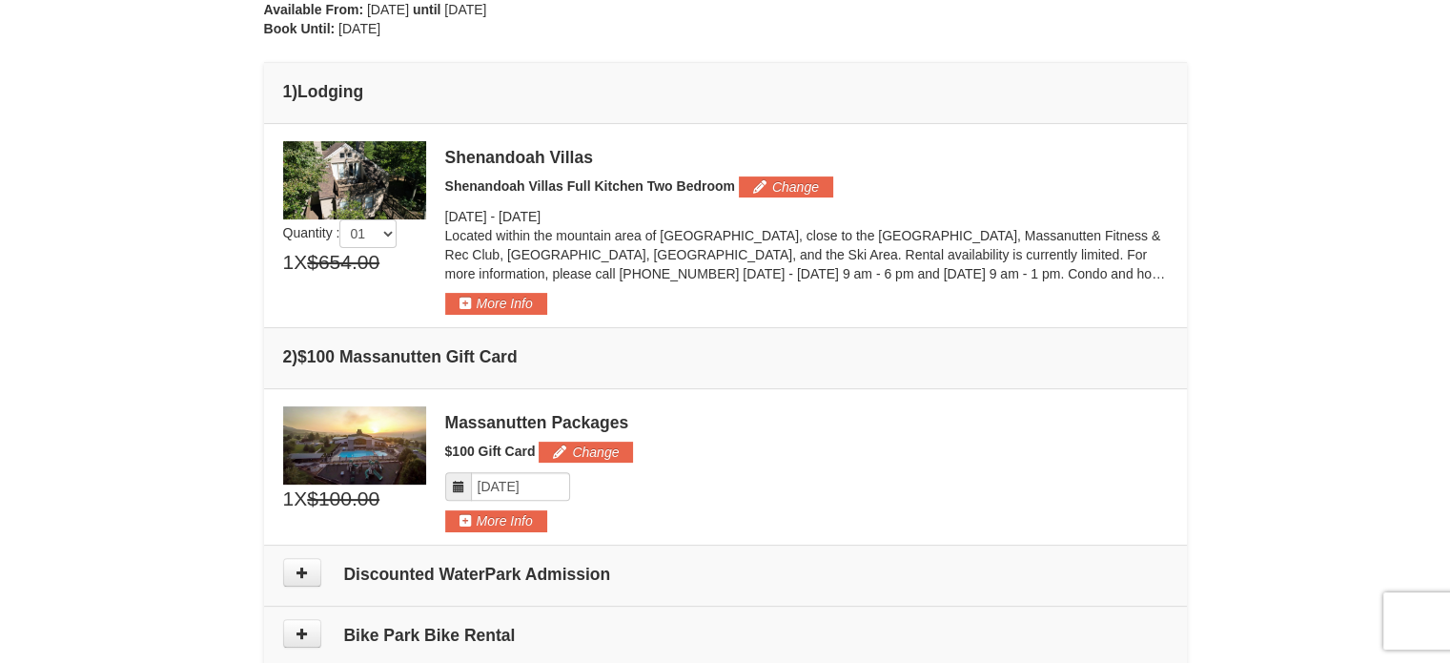
scroll to position [440, 0]
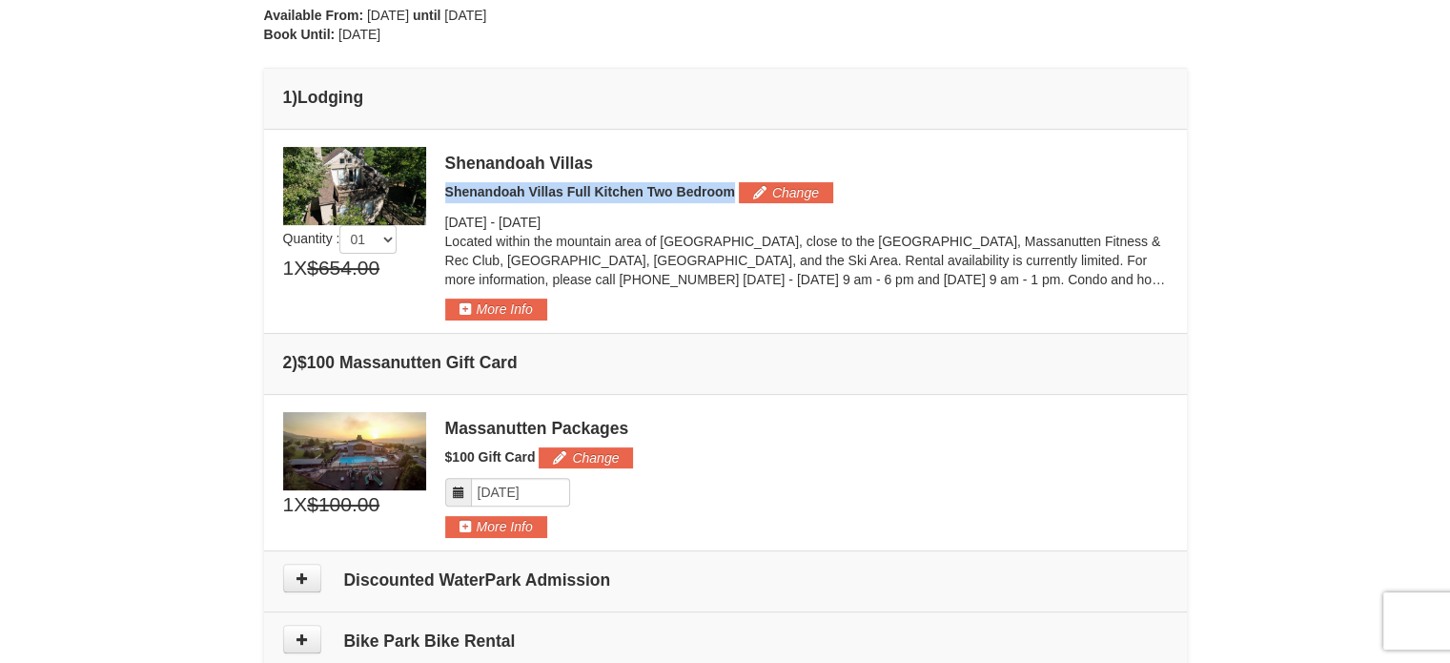
drag, startPoint x: 443, startPoint y: 193, endPoint x: 729, endPoint y: 191, distance: 286.0
click at [729, 191] on div "Quantity : 01 02 03 04 05 1 X $654.00 $593.00 Change -" at bounding box center [725, 233] width 885 height 173
copy span "Shenandoah Villas Full Kitchen Two Bedroom"
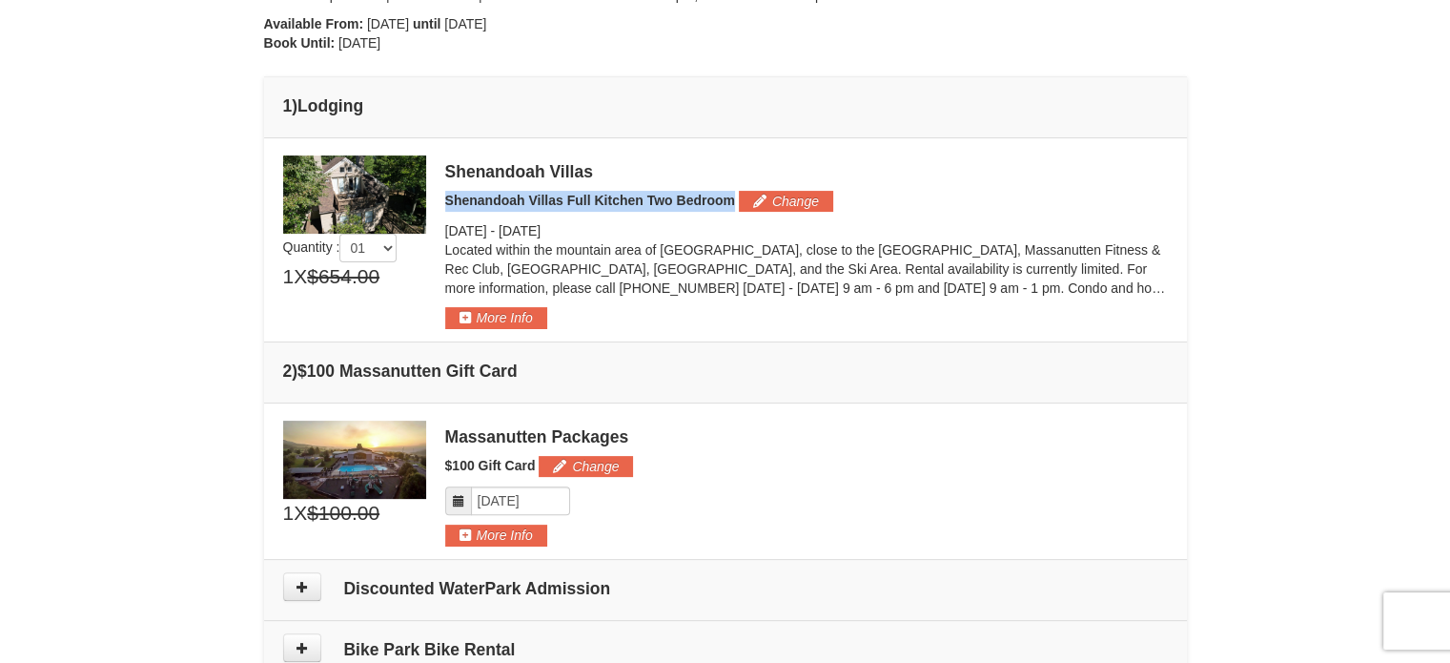
scroll to position [449, 0]
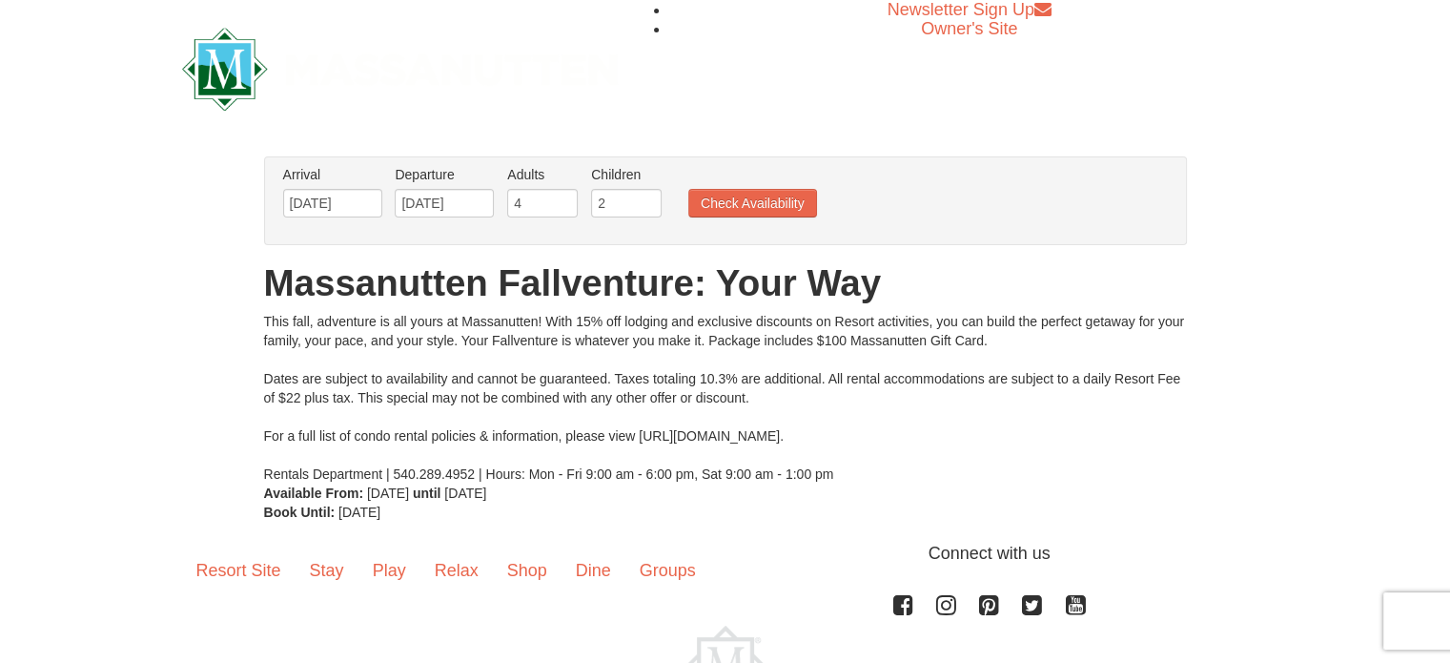
scroll to position [129, 0]
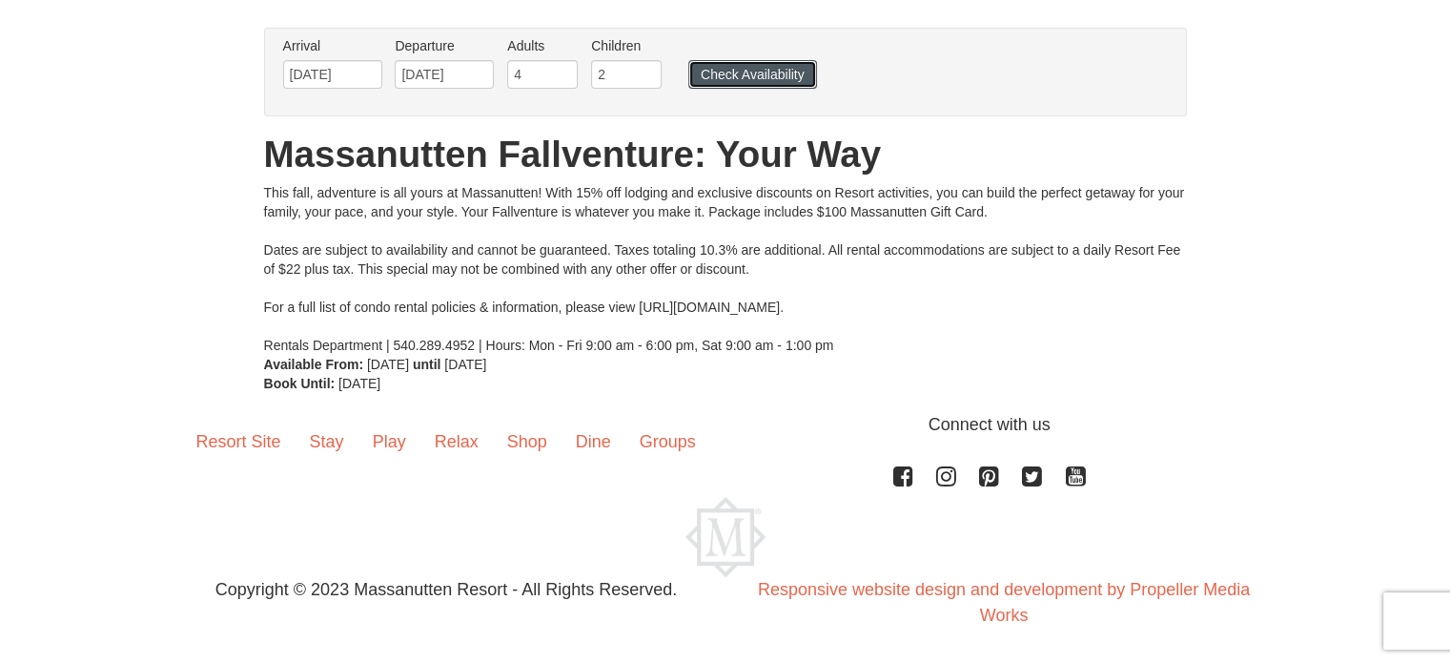
click at [748, 82] on button "Check Availability" at bounding box center [752, 74] width 129 height 29
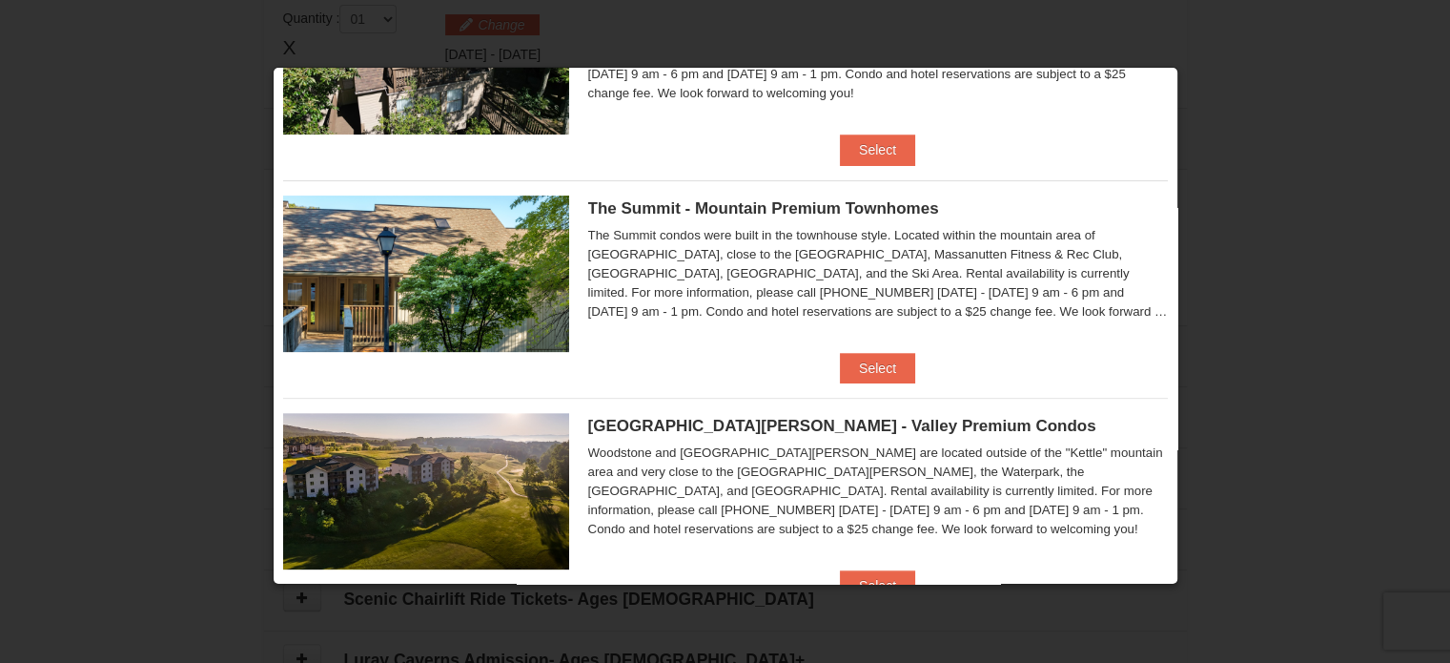
scroll to position [590, 0]
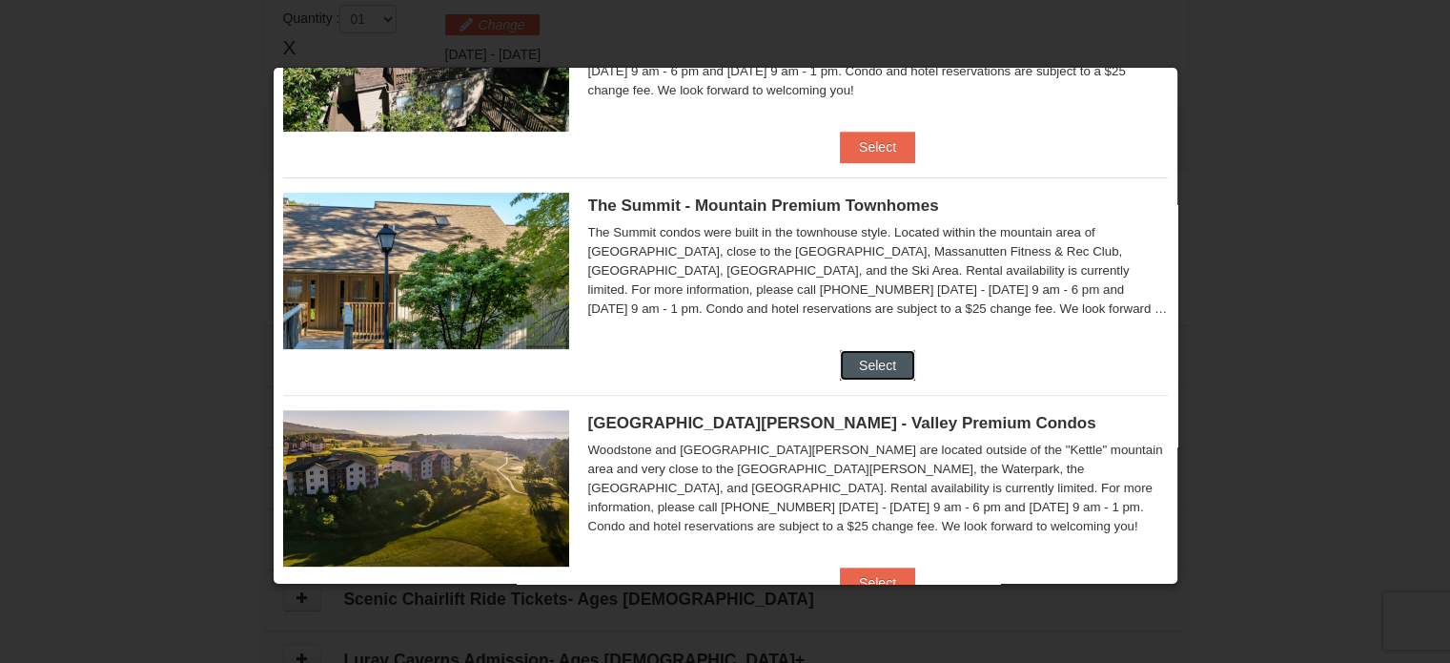
click at [881, 373] on button "Select" at bounding box center [877, 365] width 75 height 31
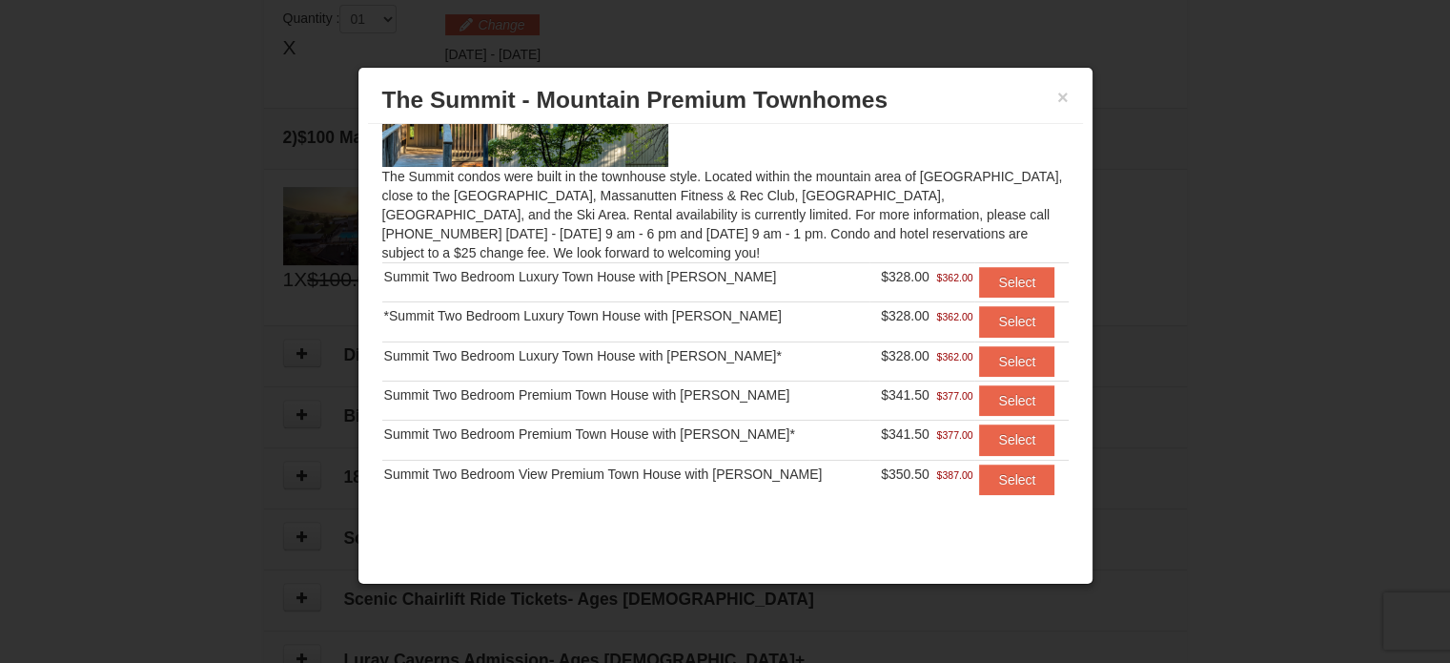
scroll to position [130, 0]
drag, startPoint x: 379, startPoint y: 270, endPoint x: 904, endPoint y: 285, distance: 524.5
click at [904, 285] on div "The Summit condos were built in the townhouse style. Located within the mountai…" at bounding box center [725, 324] width 715 height 401
copy div "The Summit condos were built in the townhouse style. Located within the mountai…"
click at [560, 392] on div "Summit Two Bedroom Premium Town House with [PERSON_NAME]" at bounding box center [625, 392] width 483 height 19
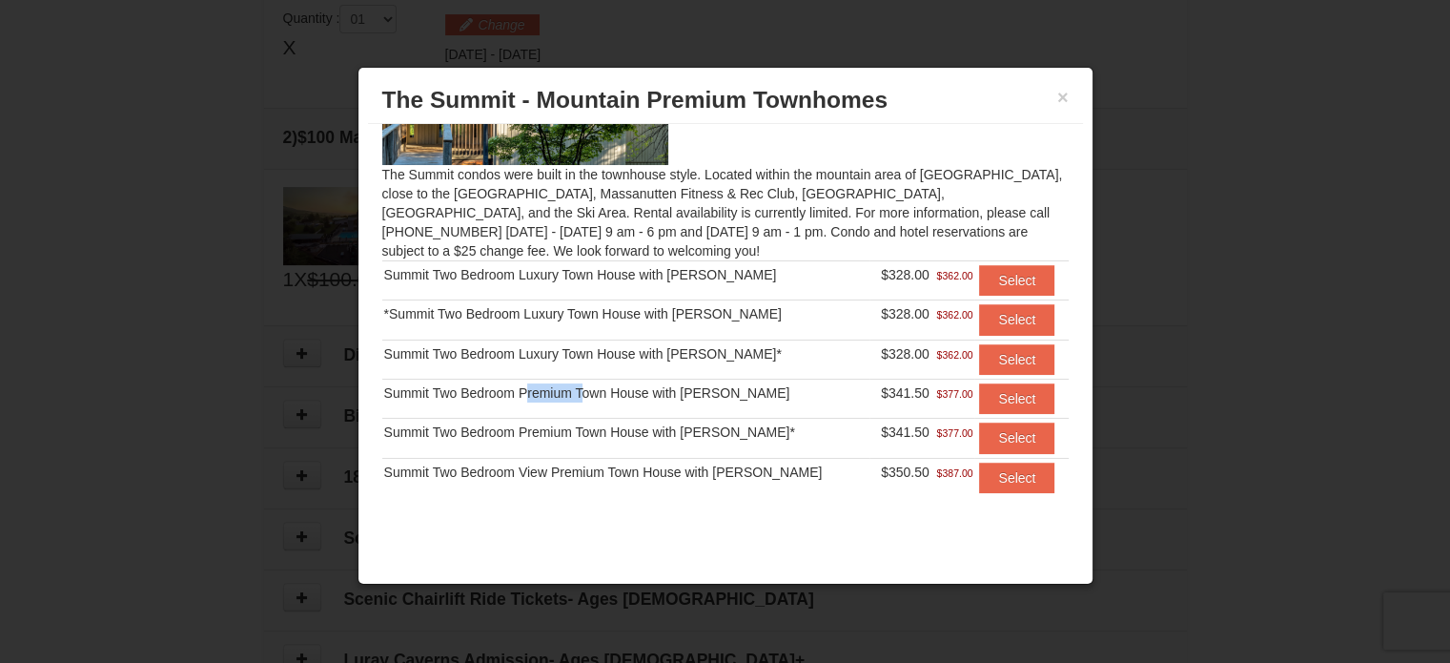
click at [560, 392] on div "Summit Two Bedroom Premium Town House with [PERSON_NAME]" at bounding box center [625, 392] width 483 height 19
copy tr "Summit Two Bedroom Premium Town House with [PERSON_NAME]"
click at [1064, 98] on button "×" at bounding box center [1062, 97] width 11 height 19
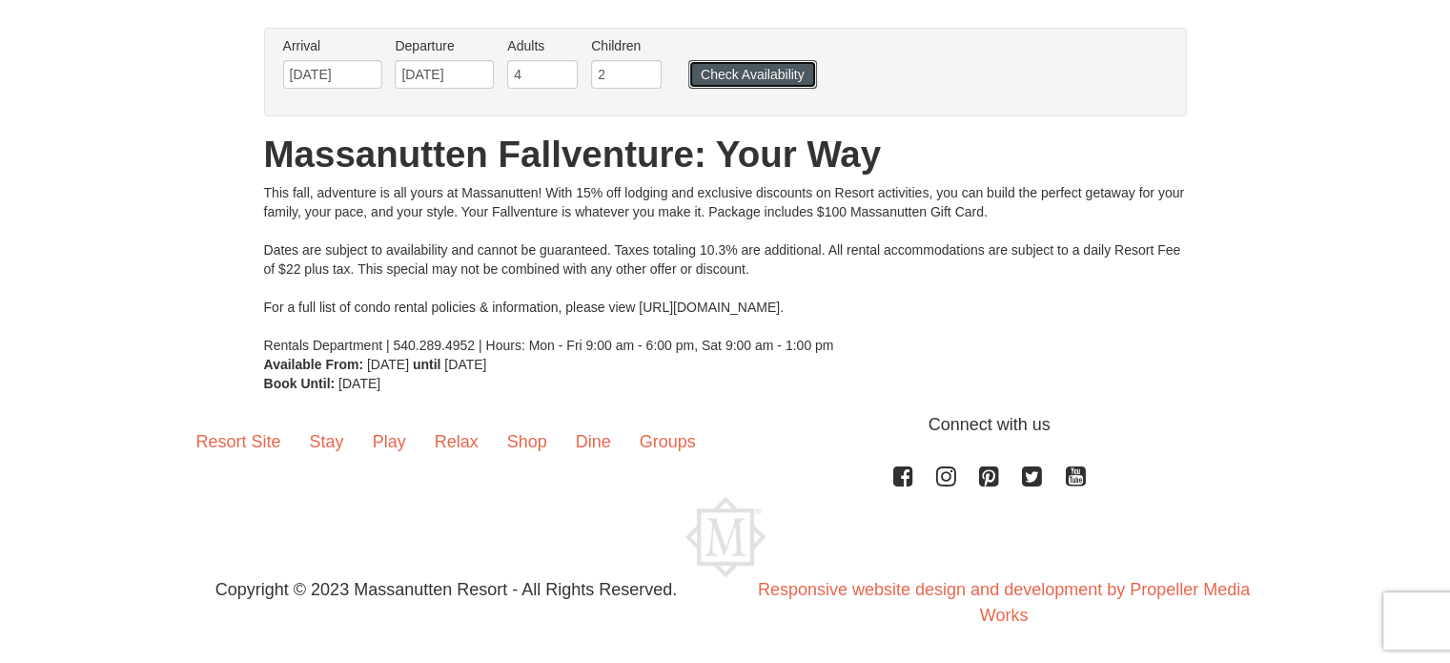
click at [802, 82] on button "Check Availability" at bounding box center [752, 74] width 129 height 29
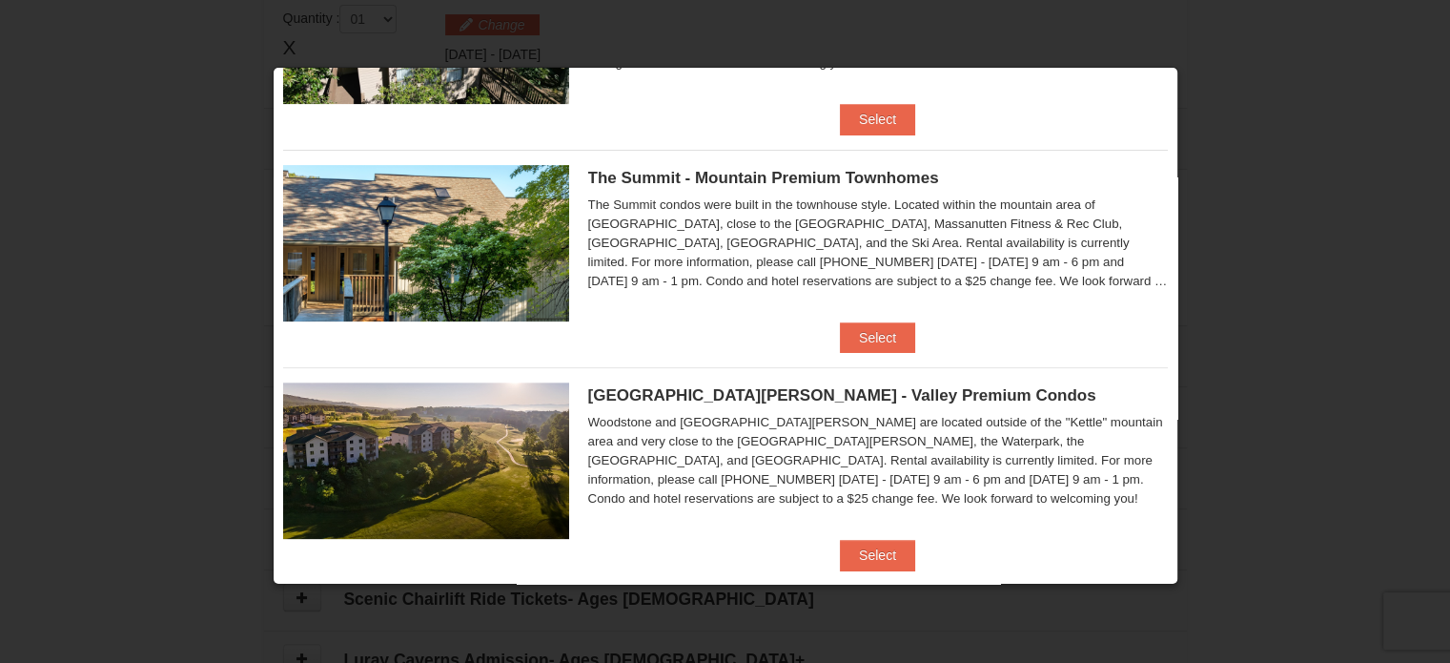
scroll to position [646, 0]
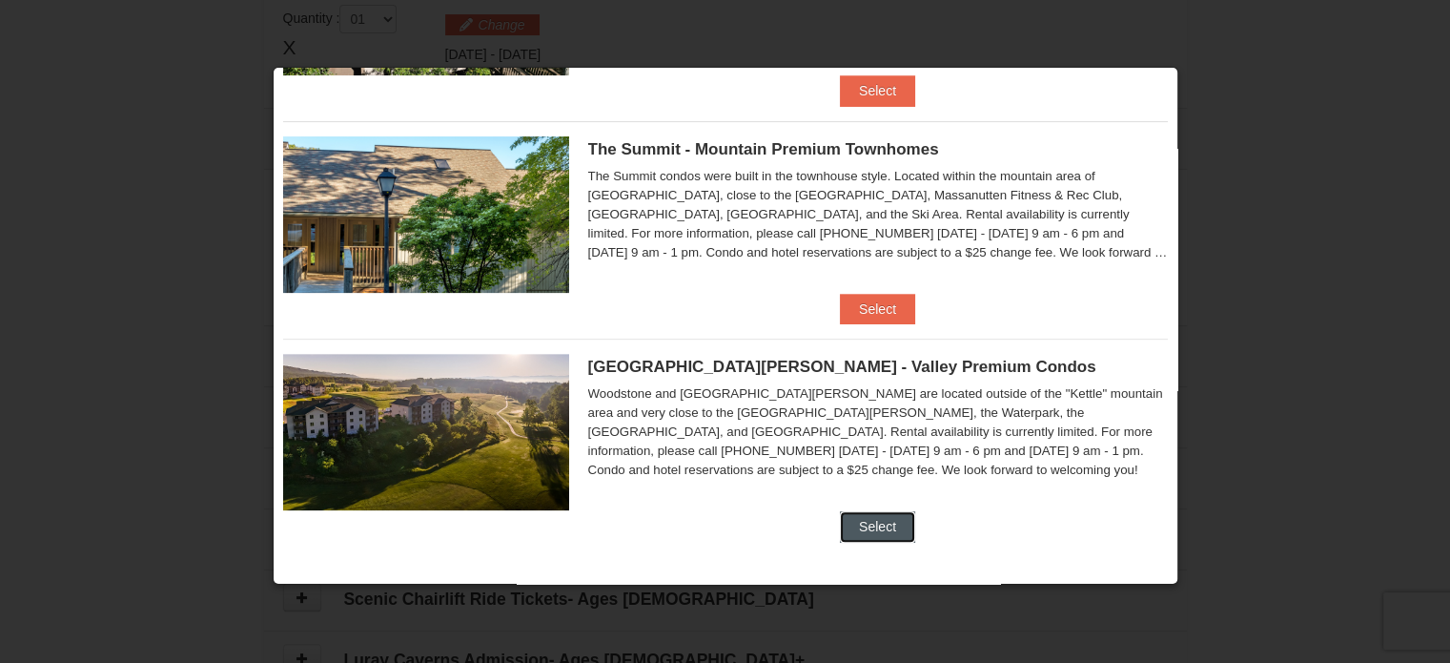
click at [869, 519] on button "Select" at bounding box center [877, 526] width 75 height 31
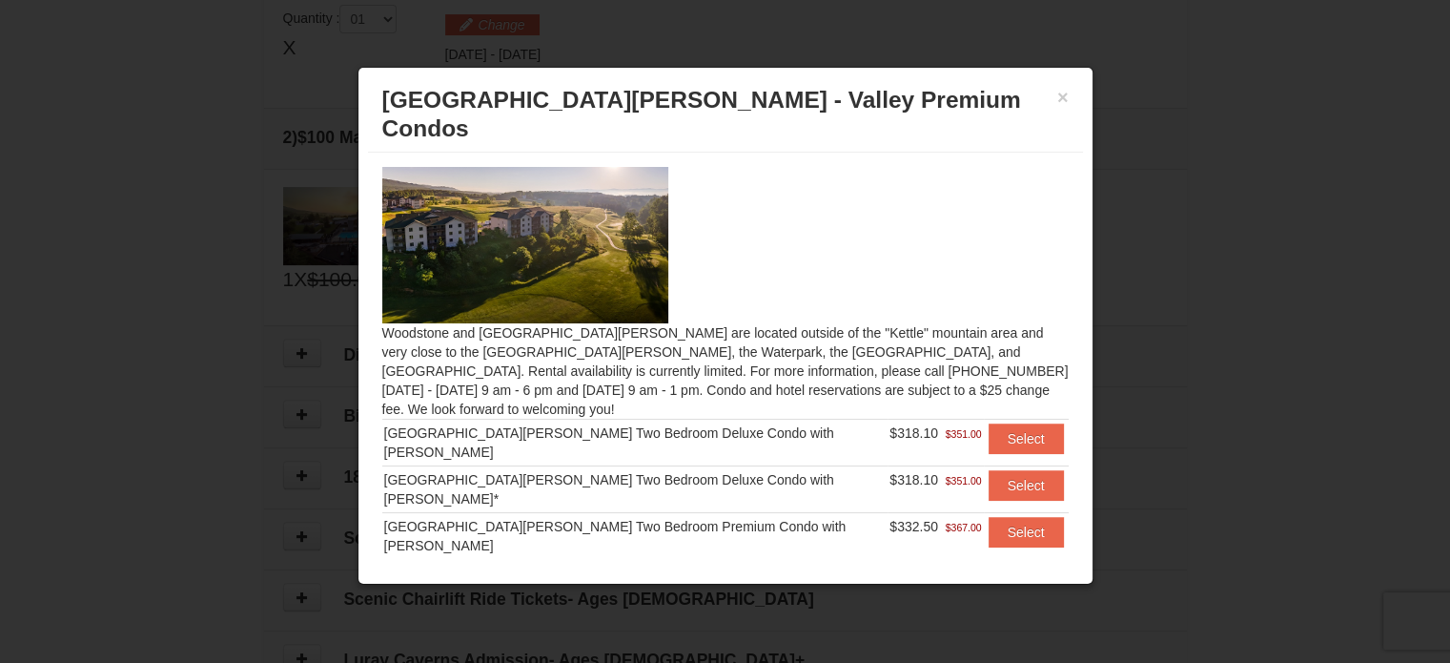
click at [682, 423] on div "[GEOGRAPHIC_DATA][PERSON_NAME] Two Bedroom Deluxe Condo with [PERSON_NAME]" at bounding box center [635, 442] width 502 height 38
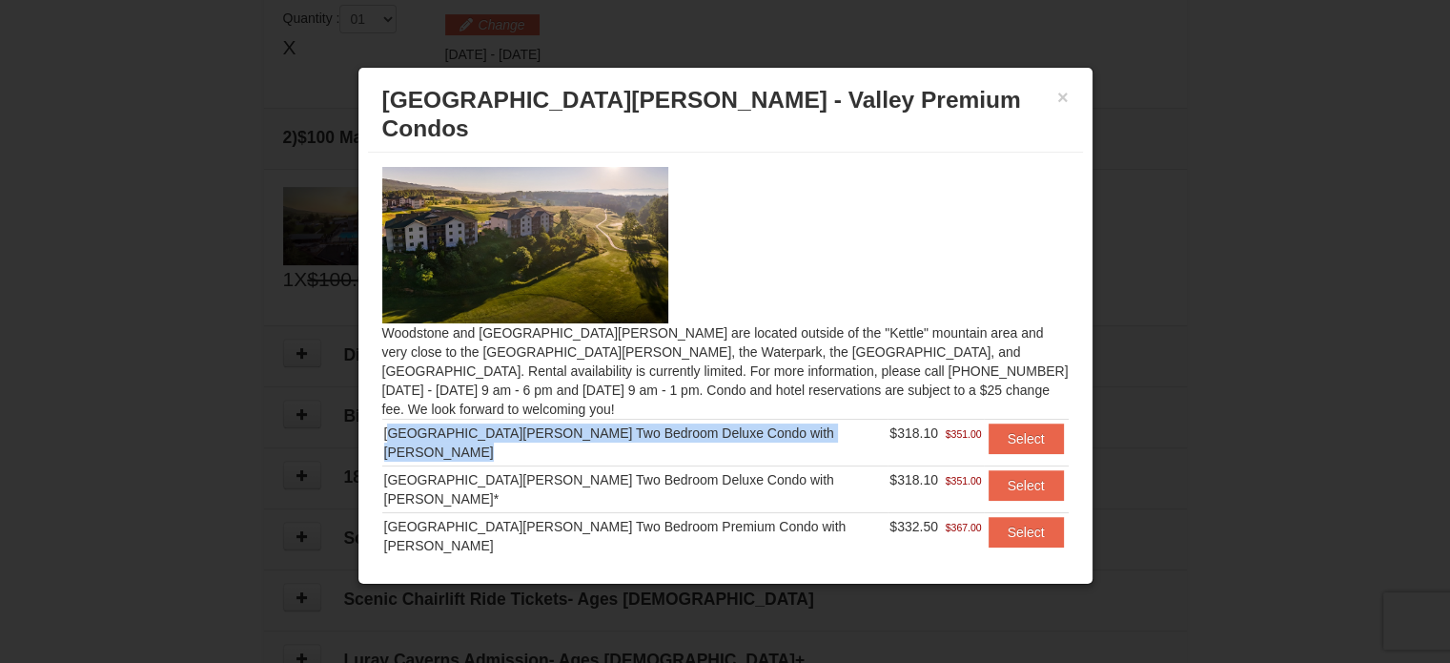
click at [682, 423] on div "[GEOGRAPHIC_DATA][PERSON_NAME] Two Bedroom Deluxe Condo with [PERSON_NAME]" at bounding box center [635, 442] width 502 height 38
copy tr "[GEOGRAPHIC_DATA][PERSON_NAME] Two Bedroom Deluxe Condo with [PERSON_NAME]"
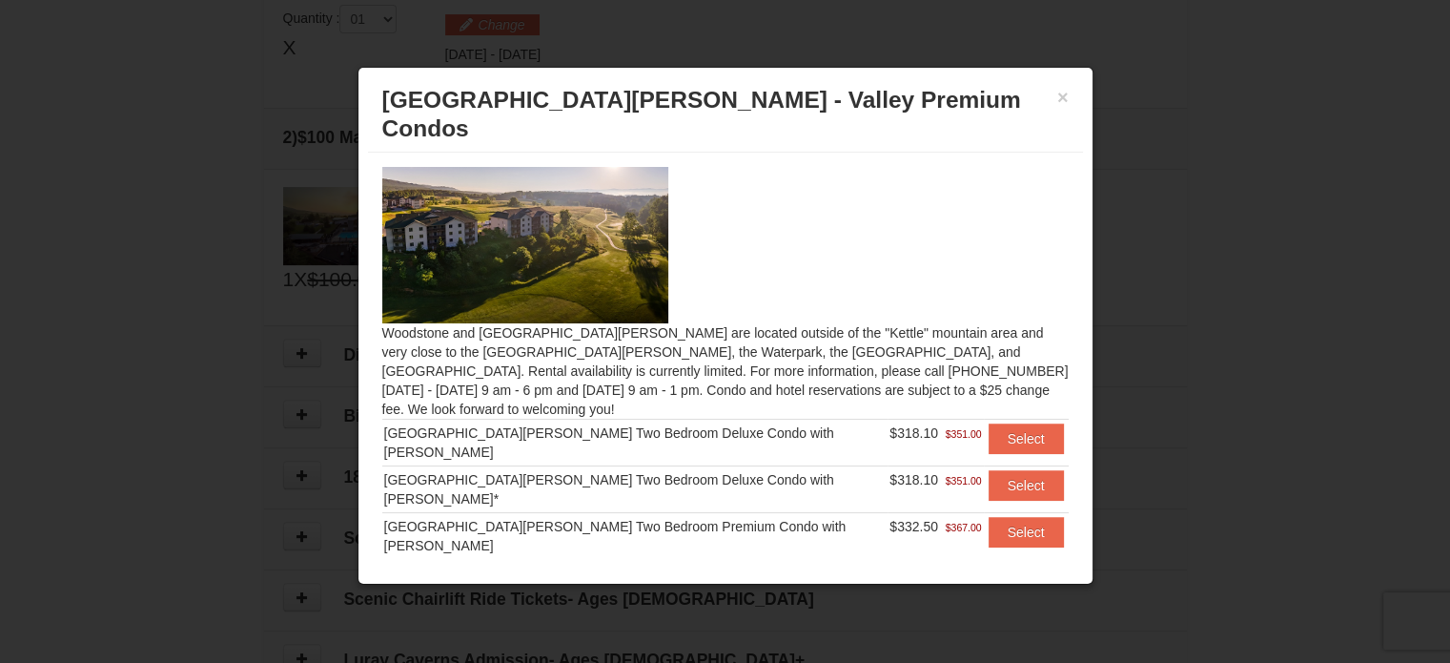
click at [694, 517] on div "[GEOGRAPHIC_DATA][PERSON_NAME] Two Bedroom Premium Condo with [PERSON_NAME]" at bounding box center [635, 536] width 502 height 38
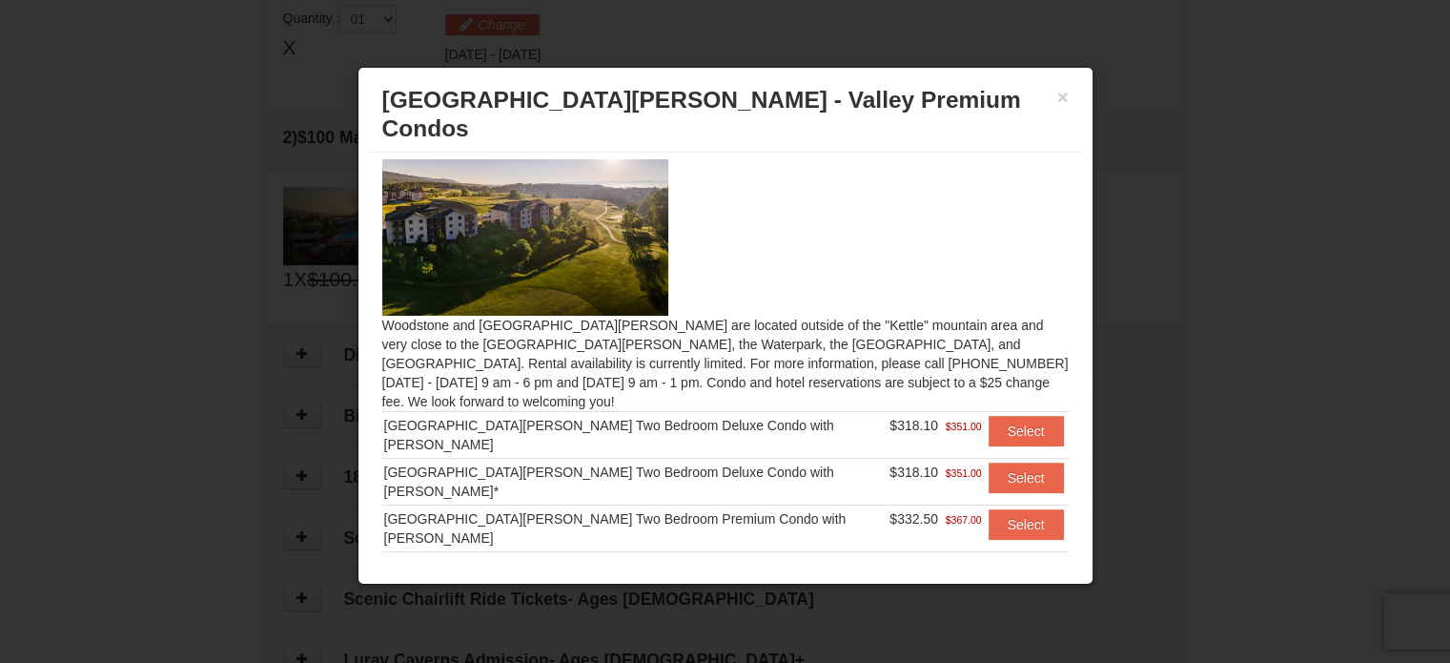
scroll to position [8, 0]
click at [614, 100] on span "[GEOGRAPHIC_DATA][PERSON_NAME] - Valley Premium Condos" at bounding box center [701, 114] width 639 height 54
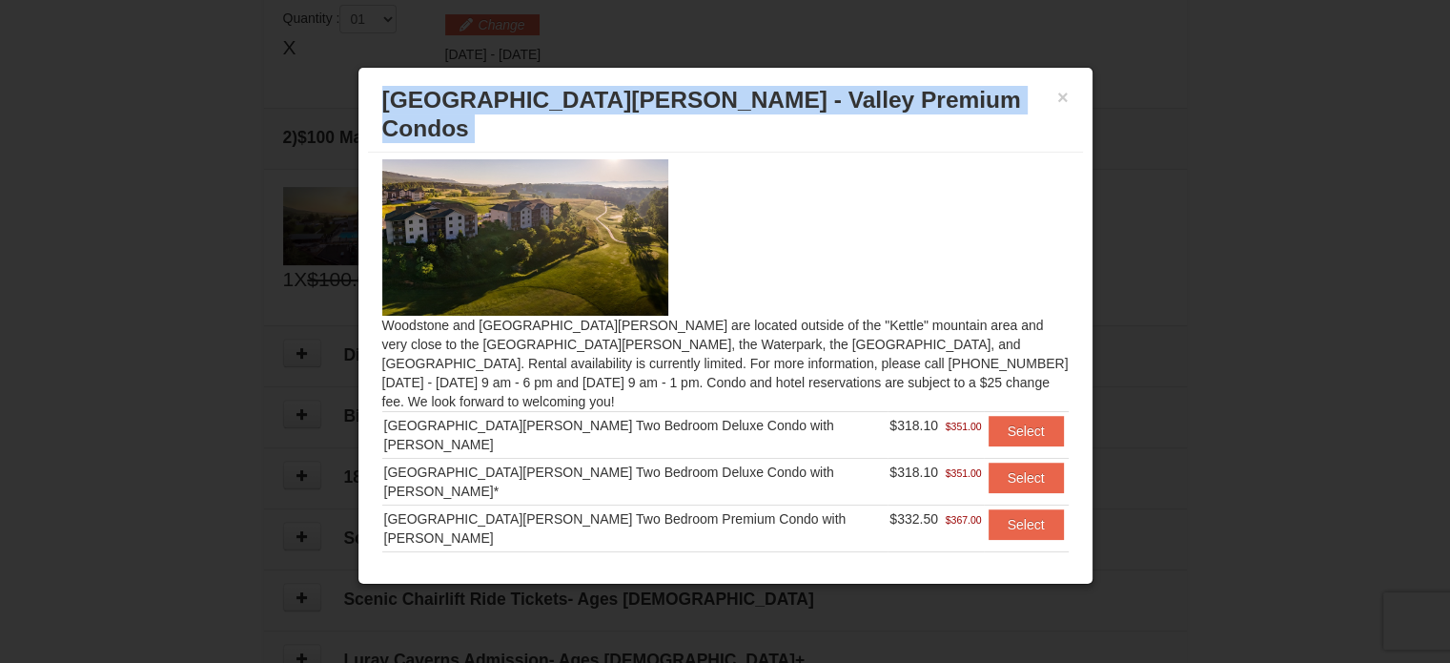
click at [614, 100] on span "[GEOGRAPHIC_DATA][PERSON_NAME] - Valley Premium Condos" at bounding box center [701, 114] width 639 height 54
copy div "[GEOGRAPHIC_DATA][PERSON_NAME] - Valley Premium Condos"
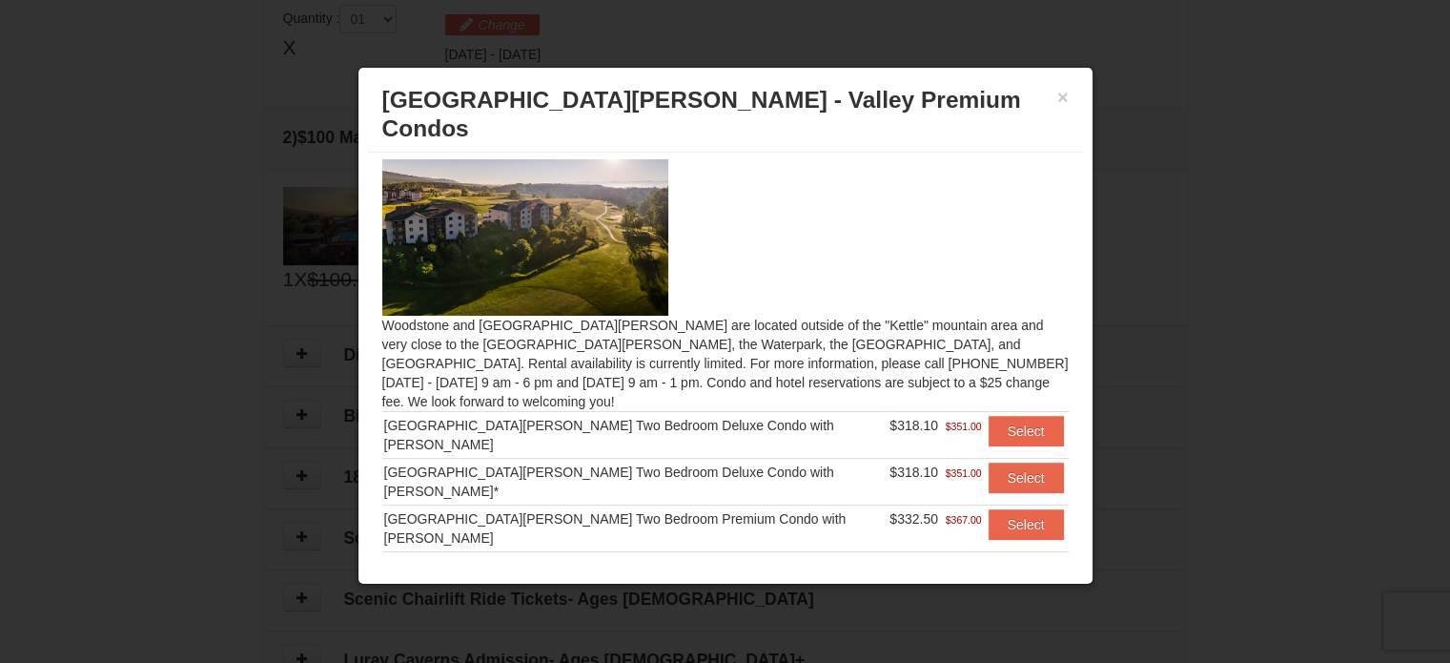
click at [596, 416] on div "[GEOGRAPHIC_DATA][PERSON_NAME] Two Bedroom Deluxe Condo with [PERSON_NAME]" at bounding box center [635, 435] width 502 height 38
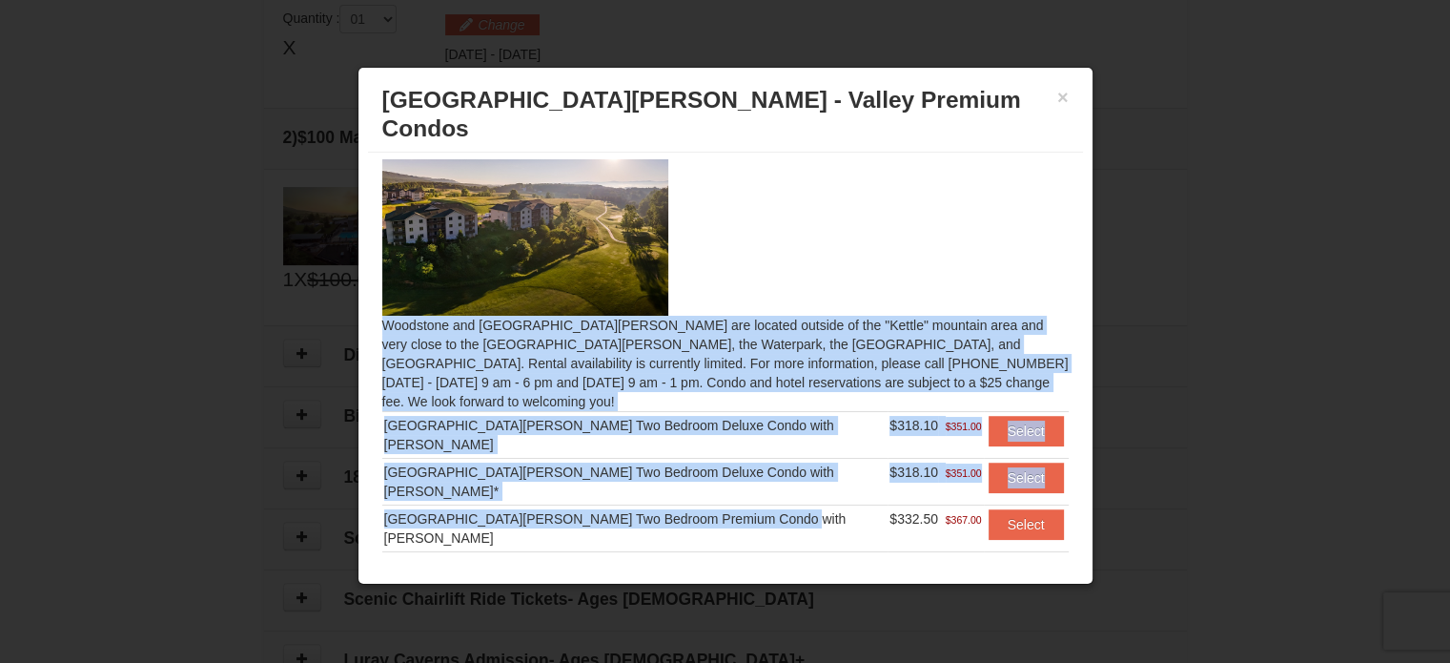
drag, startPoint x: 377, startPoint y: 392, endPoint x: 780, endPoint y: 478, distance: 411.3
click at [780, 478] on div "Woodstone and Woodstone Casa de Campo are located outside of the "Kettle" mount…" at bounding box center [725, 353] width 715 height 401
click at [736, 509] on div "[GEOGRAPHIC_DATA][PERSON_NAME] Two Bedroom Premium Condo with [PERSON_NAME]" at bounding box center [635, 528] width 502 height 38
drag, startPoint x: 377, startPoint y: 438, endPoint x: 857, endPoint y: 484, distance: 481.8
click at [857, 484] on div "Woodstone and Woodstone Casa de Campo are located outside of the "Kettle" mount…" at bounding box center [725, 353] width 715 height 401
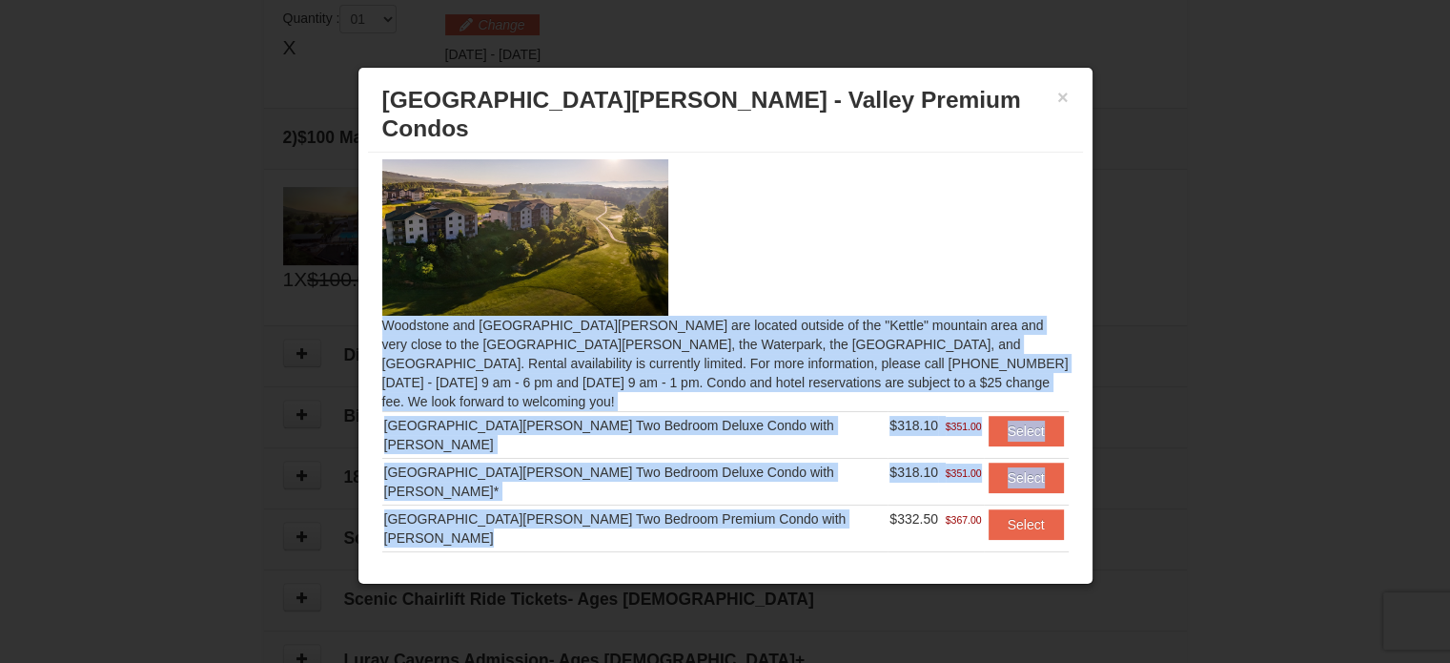
click at [827, 509] on div "[GEOGRAPHIC_DATA][PERSON_NAME] Two Bedroom Premium Condo with [PERSON_NAME]" at bounding box center [635, 528] width 502 height 38
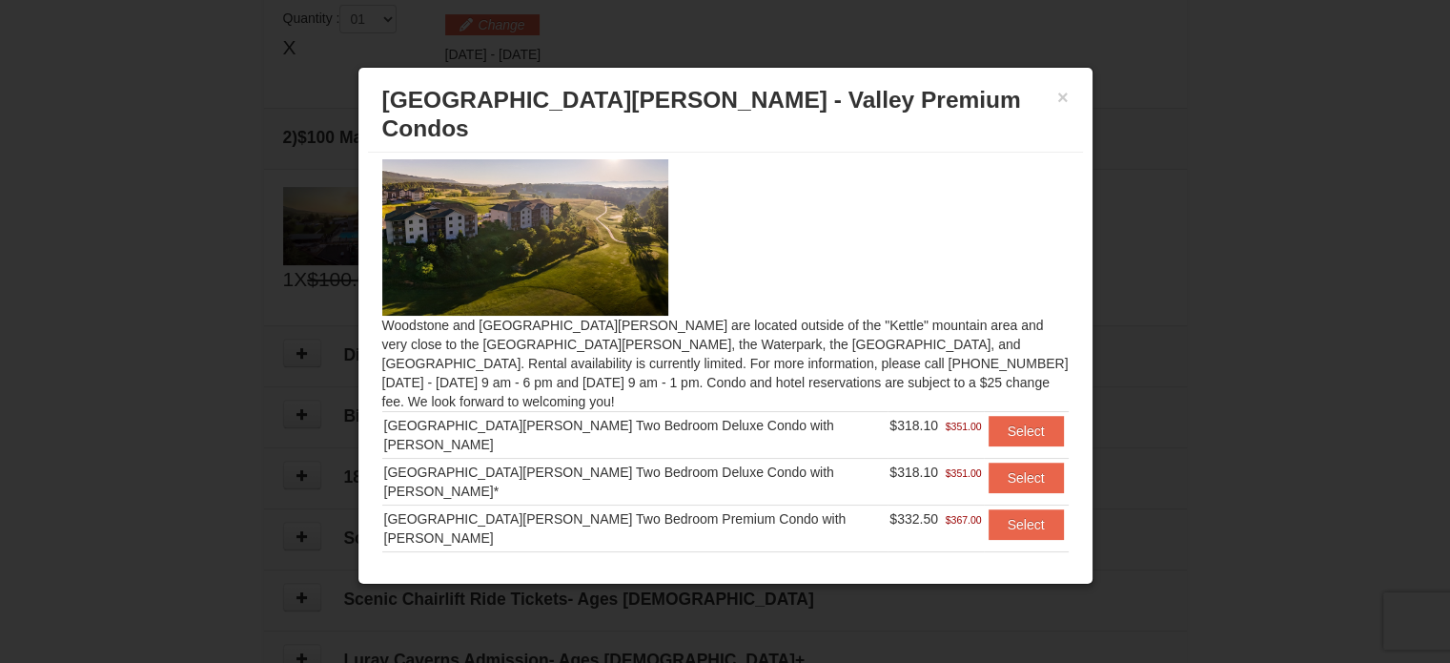
drag, startPoint x: 389, startPoint y: 430, endPoint x: 911, endPoint y: 481, distance: 524.9
click at [911, 481] on tbody "Woodstone Meadows Two Bedroom Deluxe Condo with Jacuzzi $318.10 $351.00 Select …" at bounding box center [725, 504] width 686 height 187
click at [1060, 95] on button "×" at bounding box center [1062, 97] width 11 height 19
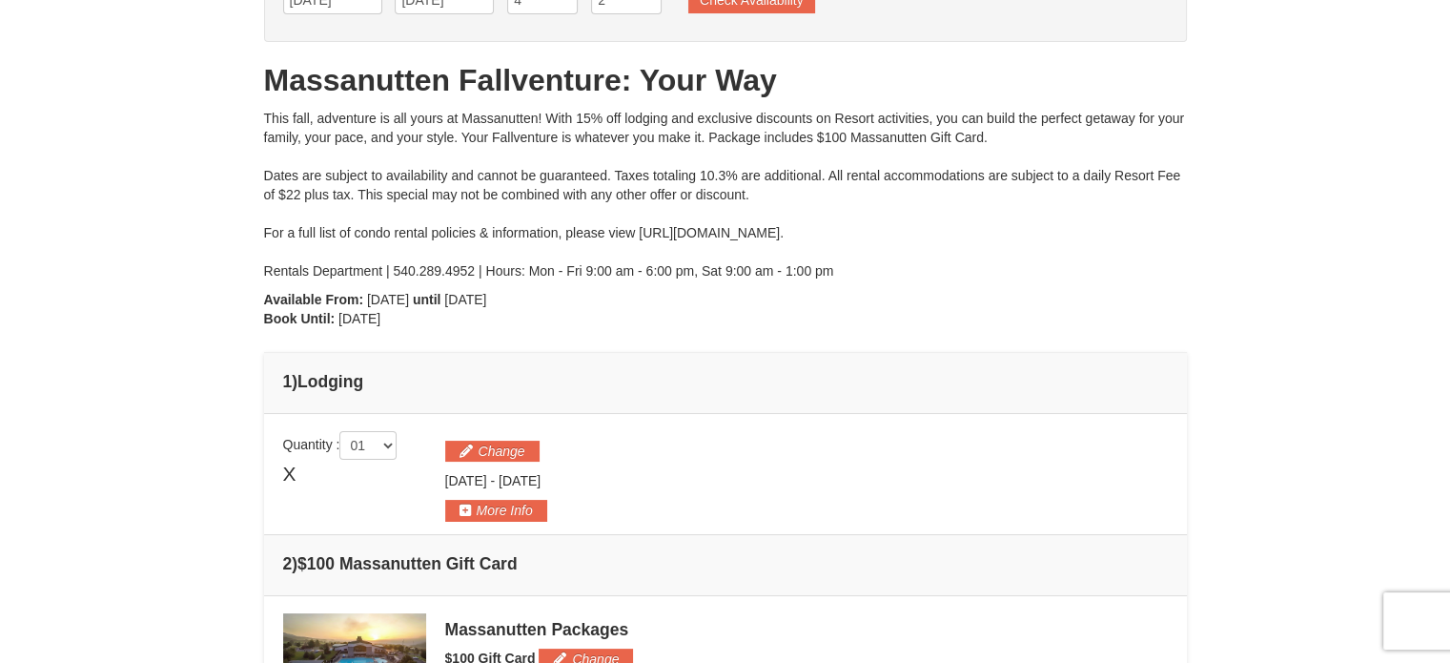
scroll to position [0, 0]
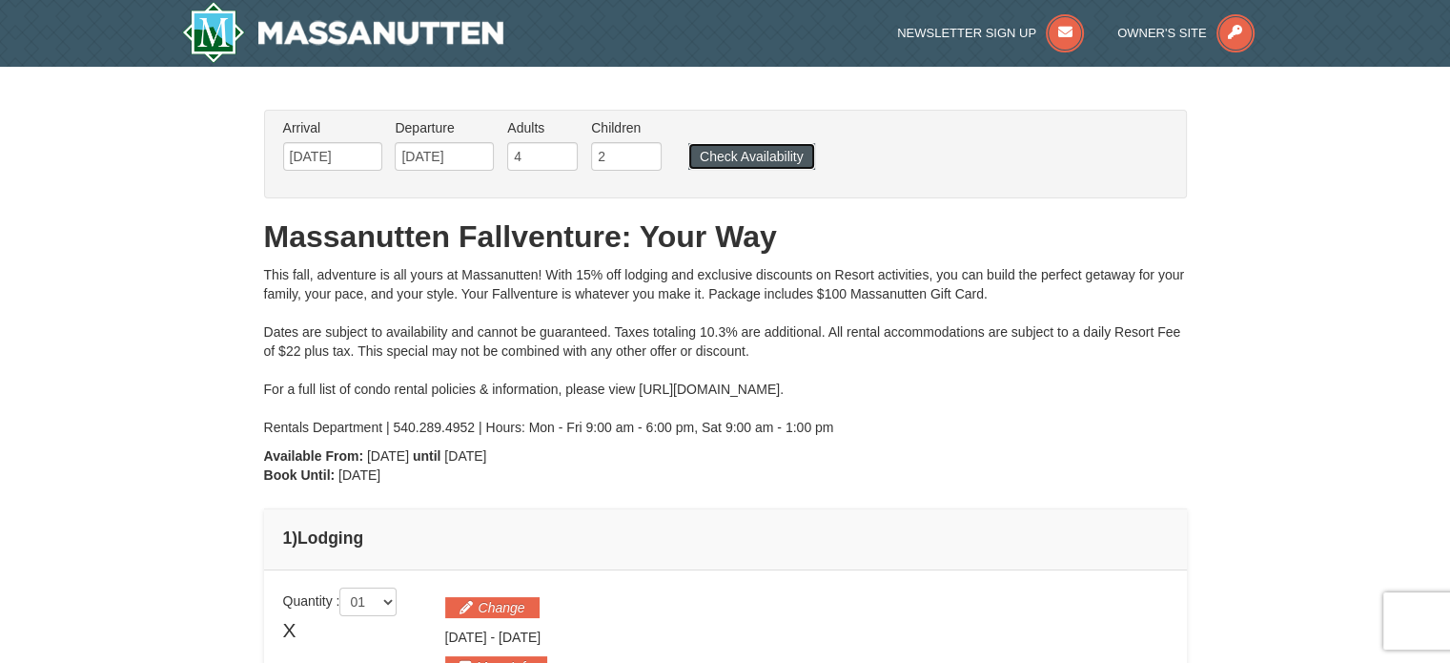
click at [754, 152] on button "Check Availability" at bounding box center [751, 156] width 127 height 27
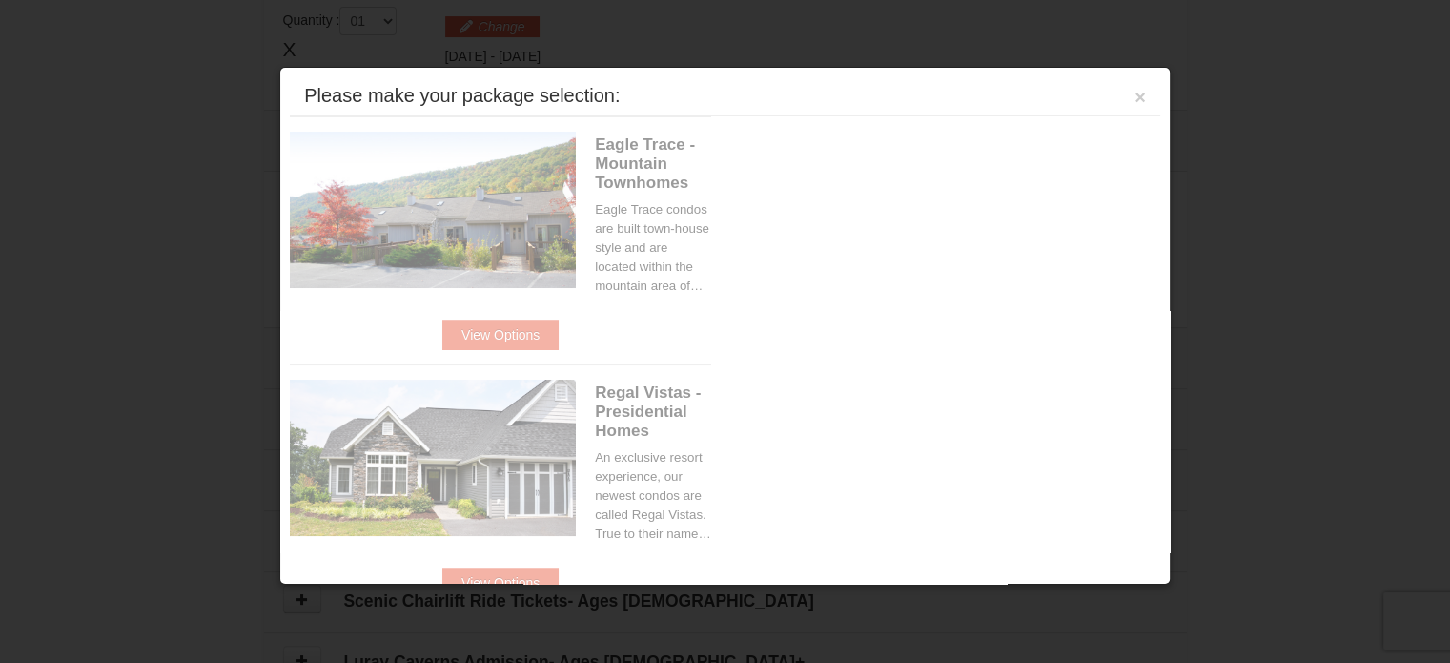
scroll to position [582, 0]
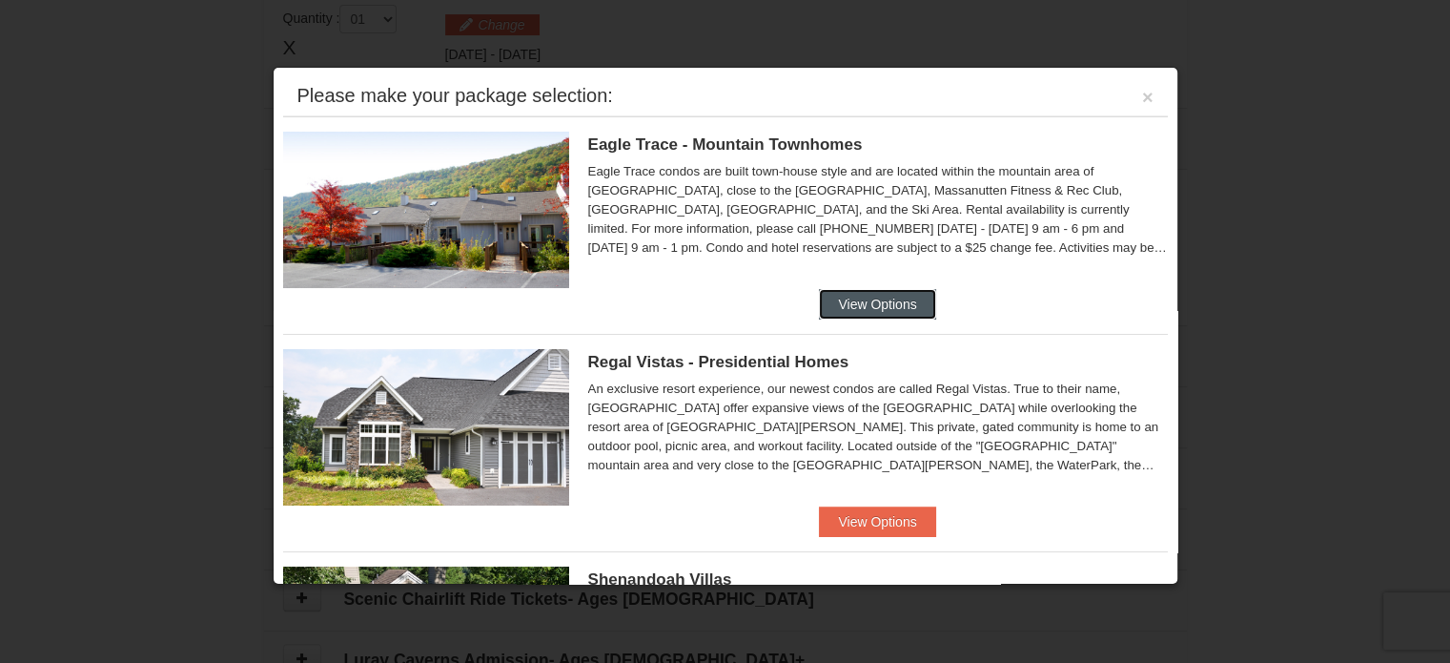
click at [853, 295] on button "View Options" at bounding box center [877, 304] width 116 height 31
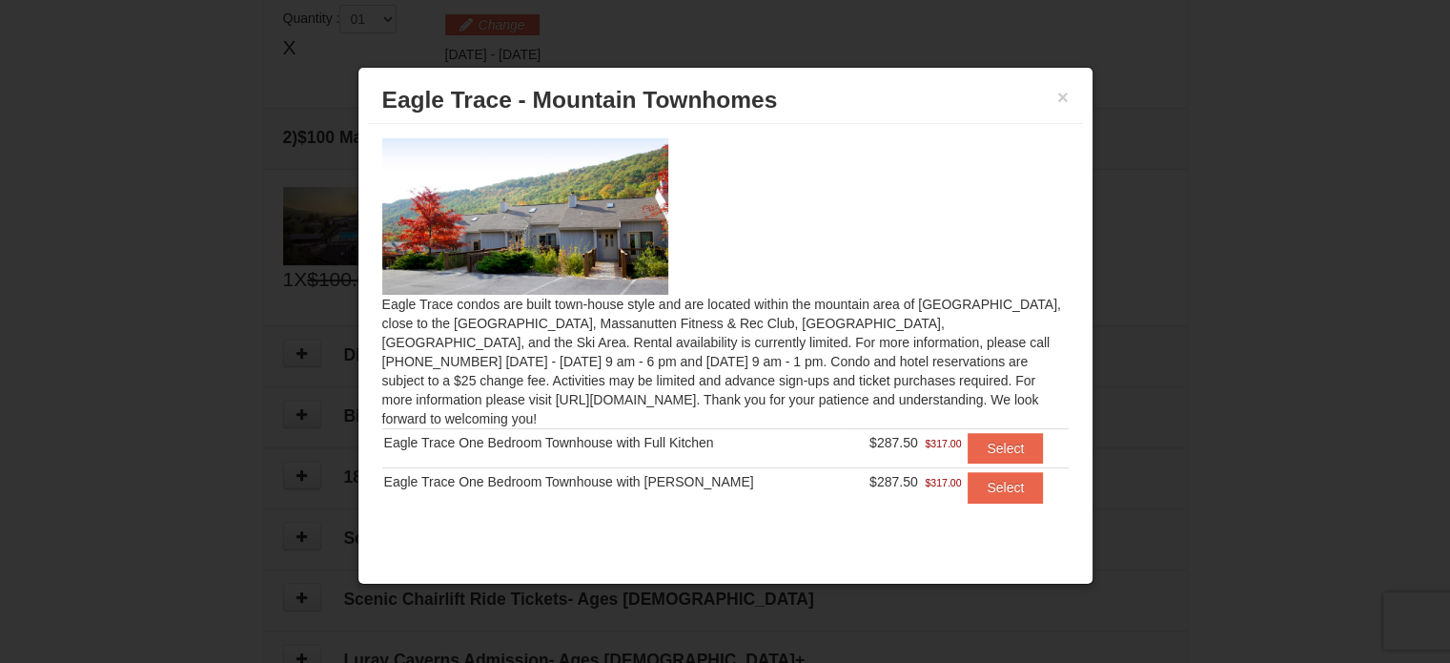
click at [628, 433] on div "Eagle Trace One Bedroom Townhouse with Full Kitchen" at bounding box center [613, 442] width 459 height 19
copy tr "Eagle Trace One Bedroom Townhouse with Full Kitchen"
click at [1061, 94] on button "×" at bounding box center [1062, 97] width 11 height 19
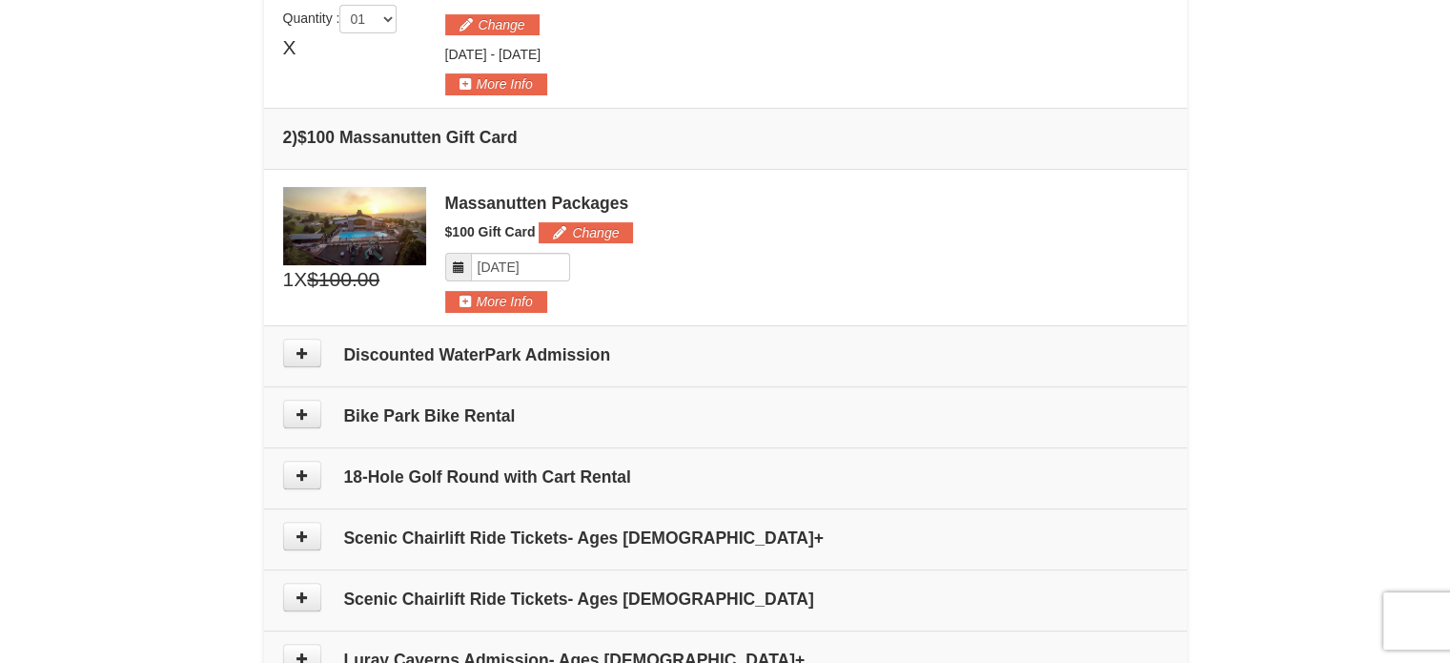
scroll to position [0, 0]
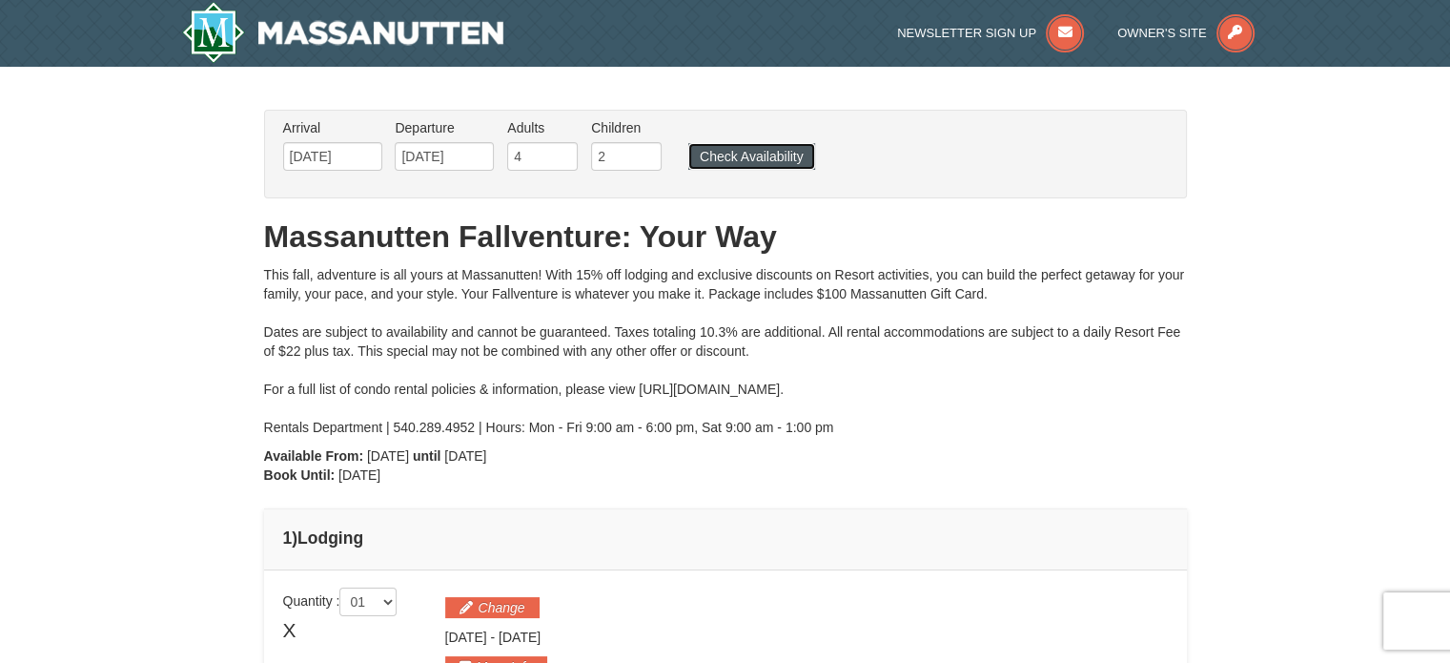
click at [787, 152] on button "Check Availability" at bounding box center [751, 156] width 127 height 27
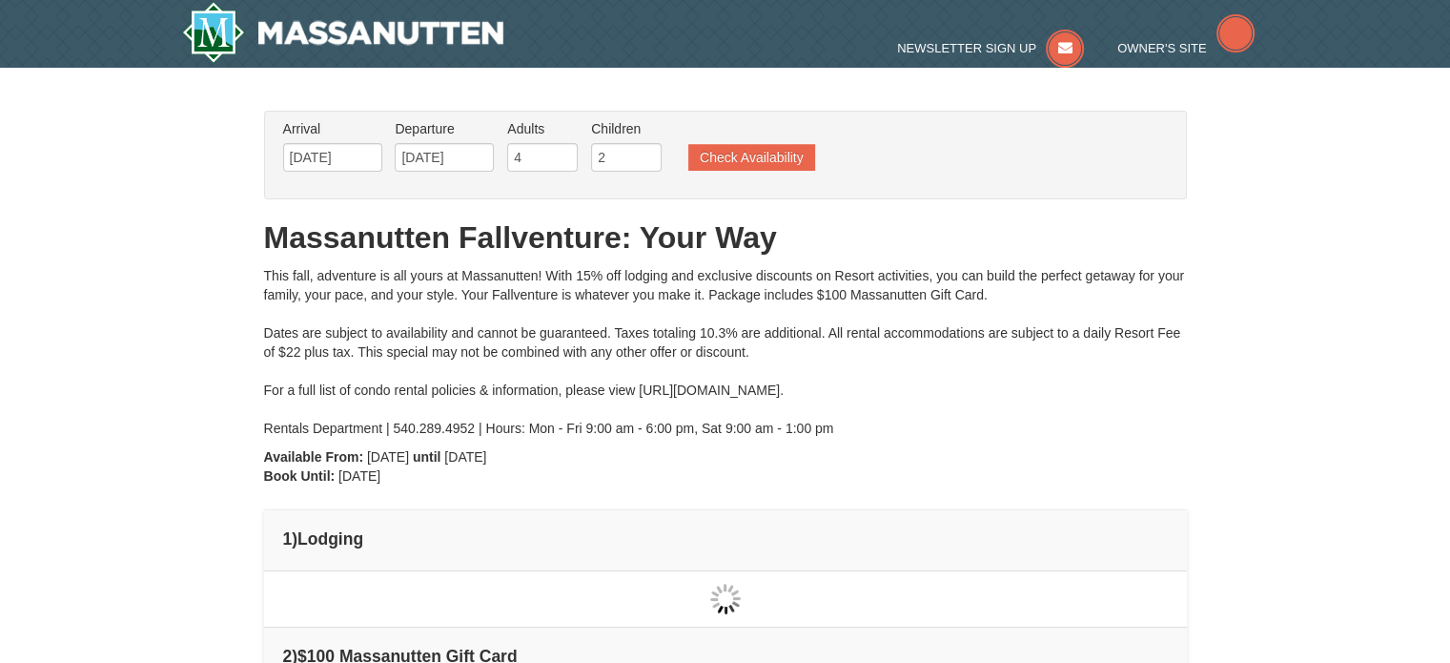
type input "[DATE]"
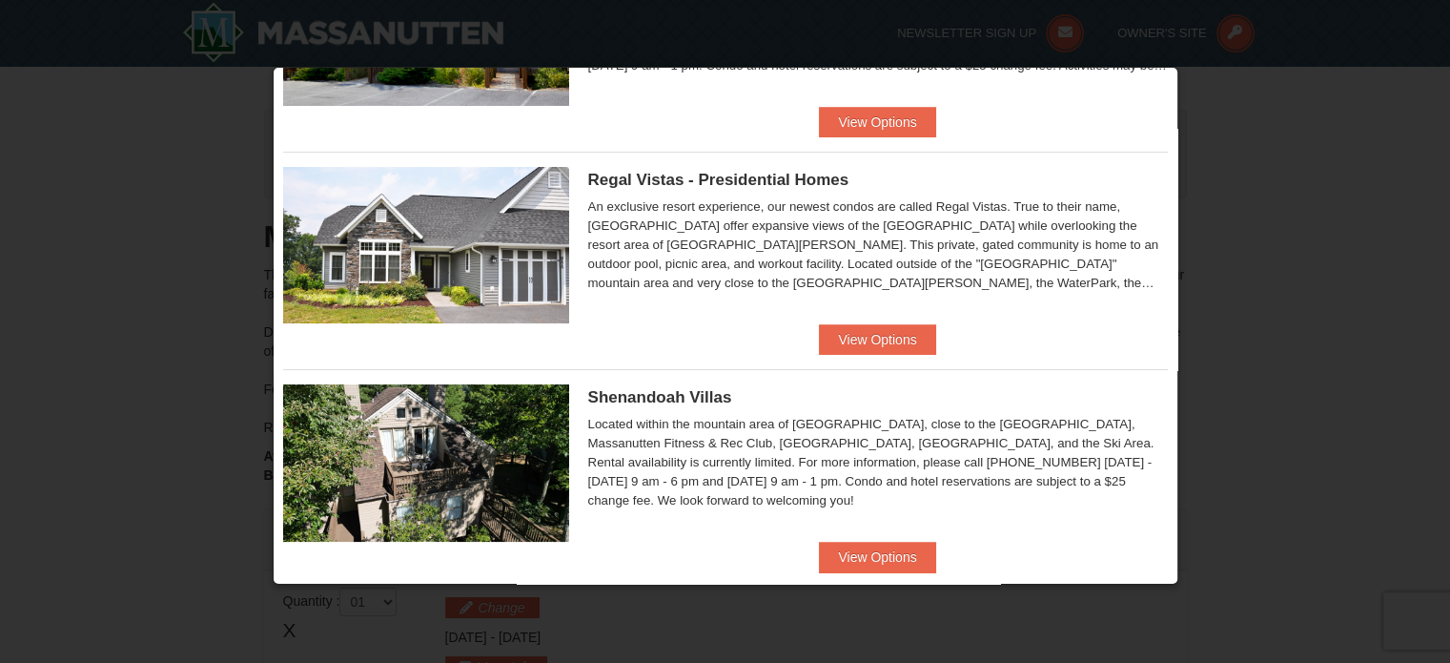
scroll to position [112, 0]
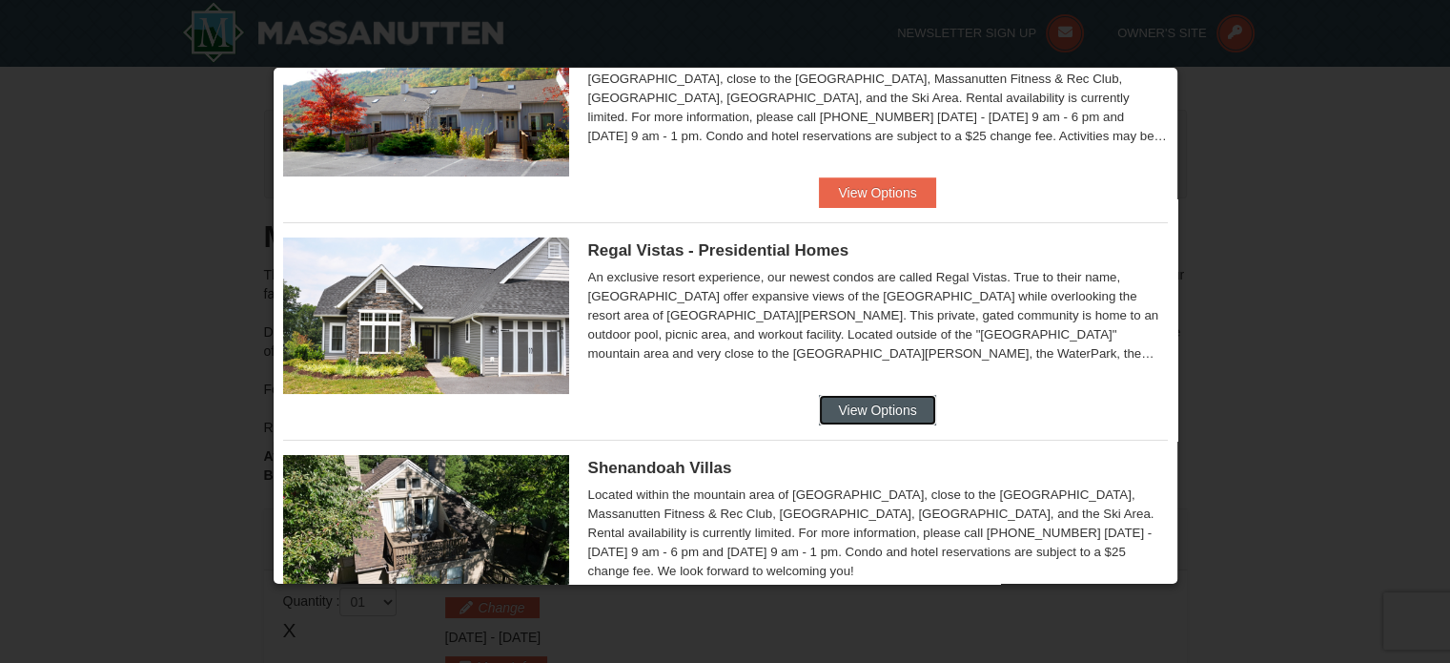
click at [897, 409] on button "View Options" at bounding box center [877, 410] width 116 height 31
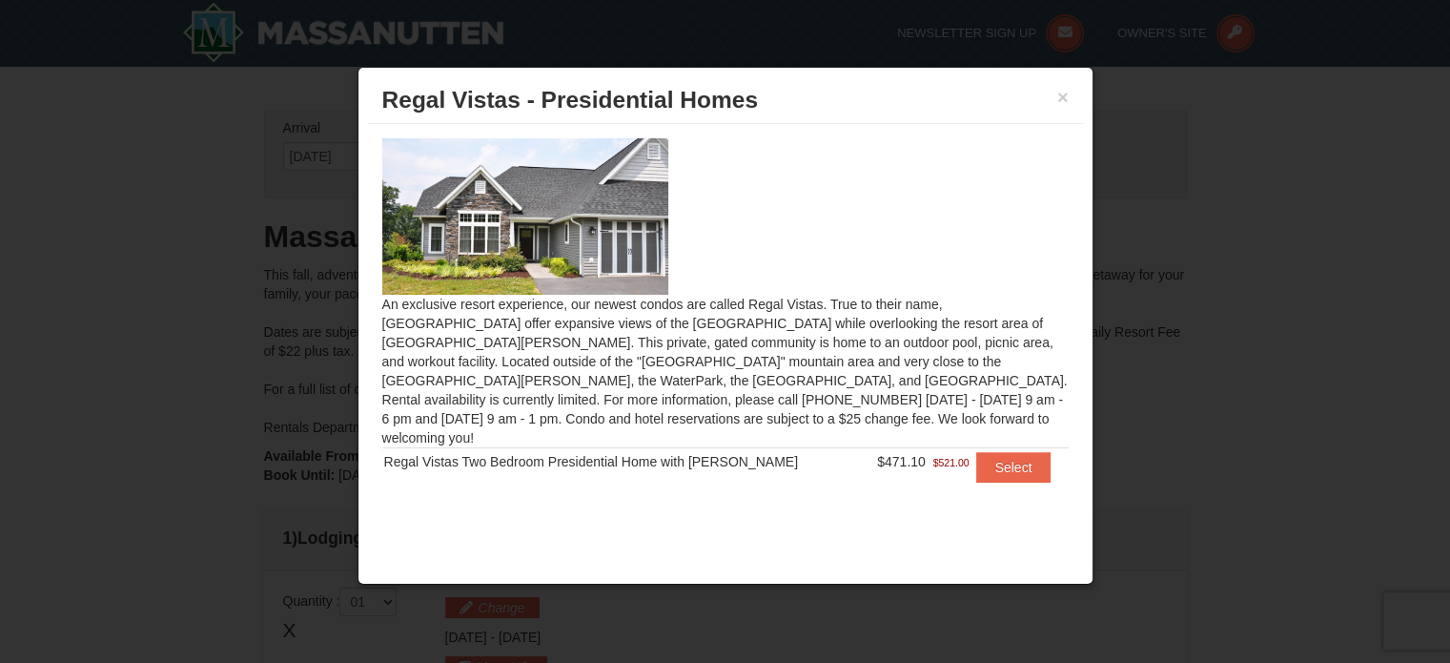
drag, startPoint x: 385, startPoint y: 441, endPoint x: 915, endPoint y: 435, distance: 530.1
click at [915, 447] on tr "Regal Vistas Two Bedroom Presidential Home with [PERSON_NAME] $471.10 $521.00 S…" at bounding box center [725, 466] width 686 height 39
copy tr "Regal Vistas Two Bedroom Presidential Home with [PERSON_NAME] $471.10"
click at [1060, 102] on button "×" at bounding box center [1062, 97] width 11 height 19
